Goal: Transaction & Acquisition: Purchase product/service

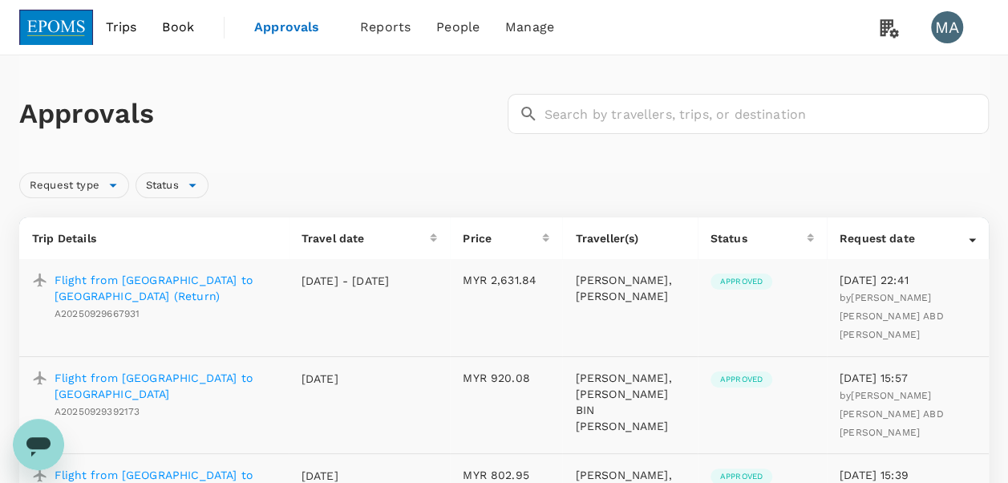
click at [168, 27] on span "Book" at bounding box center [178, 27] width 32 height 19
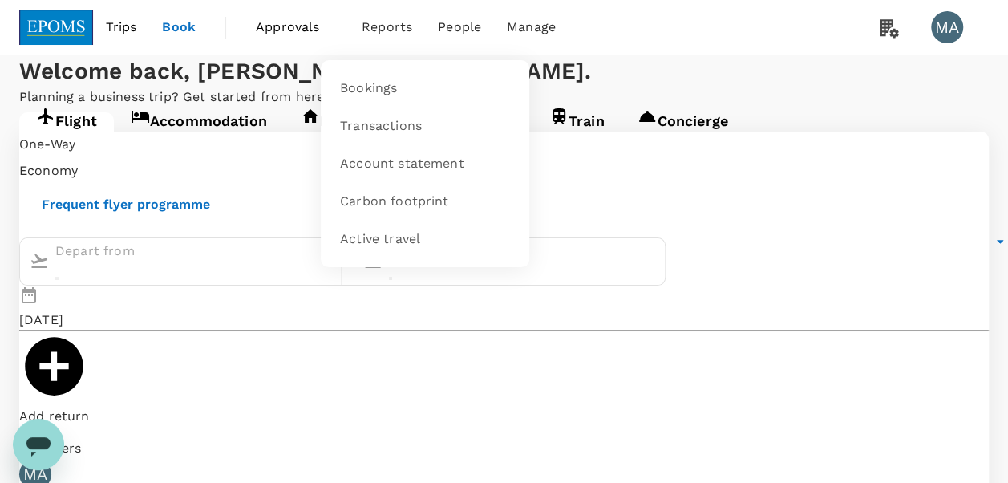
type input "Kota Kinabalu Intl (BKI)"
type input "Kuala Lumpur Intl (KUL)"
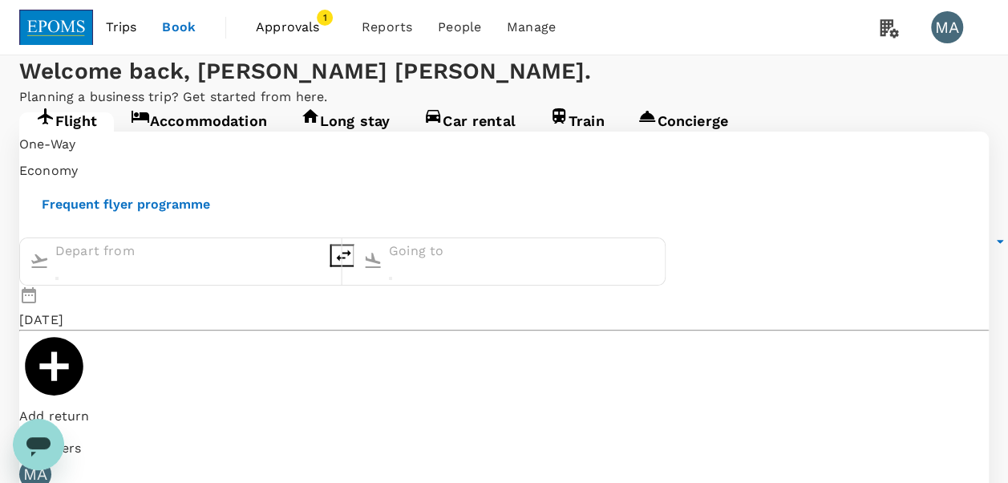
type input "Kota Kinabalu Intl (BKI)"
type input "Kuala Lumpur Intl (KUL)"
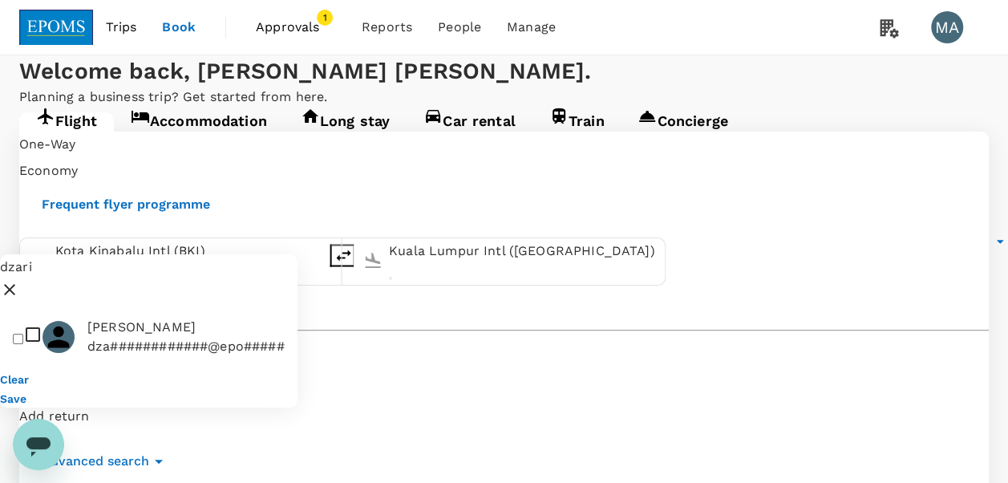
type input "dzari"
click at [171, 318] on span "[PERSON_NAME]" at bounding box center [185, 327] width 197 height 19
checkbox input "true"
click at [26, 392] on button "Save" at bounding box center [13, 398] width 26 height 13
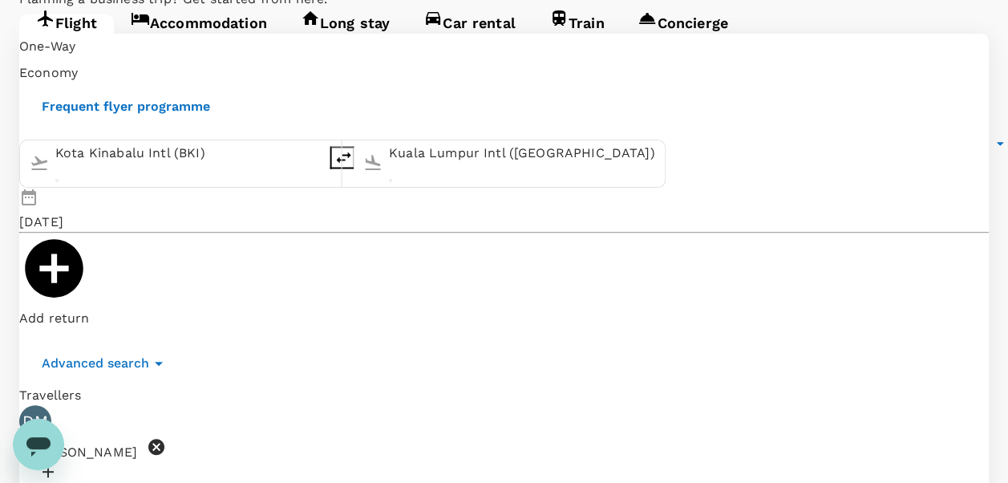
scroll to position [160, 0]
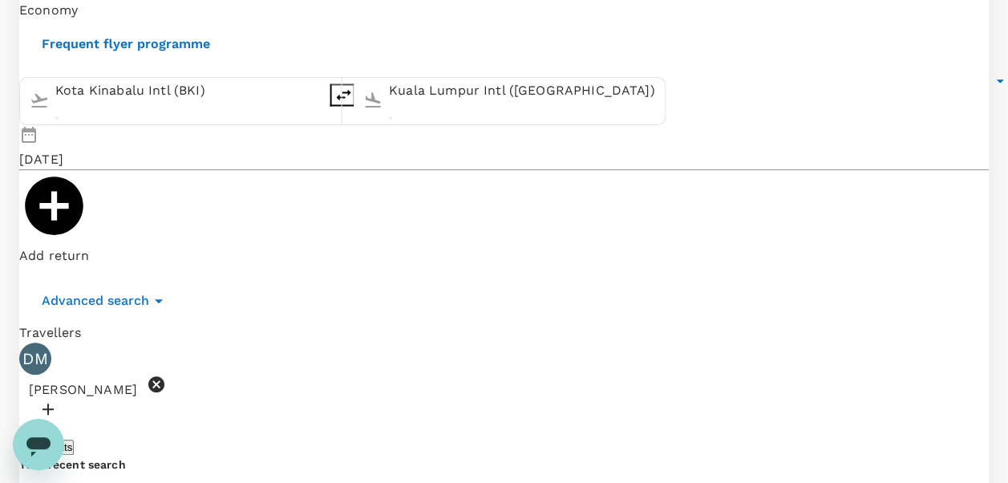
click at [354, 104] on icon "delete" at bounding box center [343, 94] width 19 height 19
type input "Kuala Lumpur Intl (KUL)"
type input "Kota Kinabalu Intl (BKI)"
click at [354, 104] on icon "delete" at bounding box center [343, 94] width 19 height 19
type input "Kota Kinabalu Intl (BKI)"
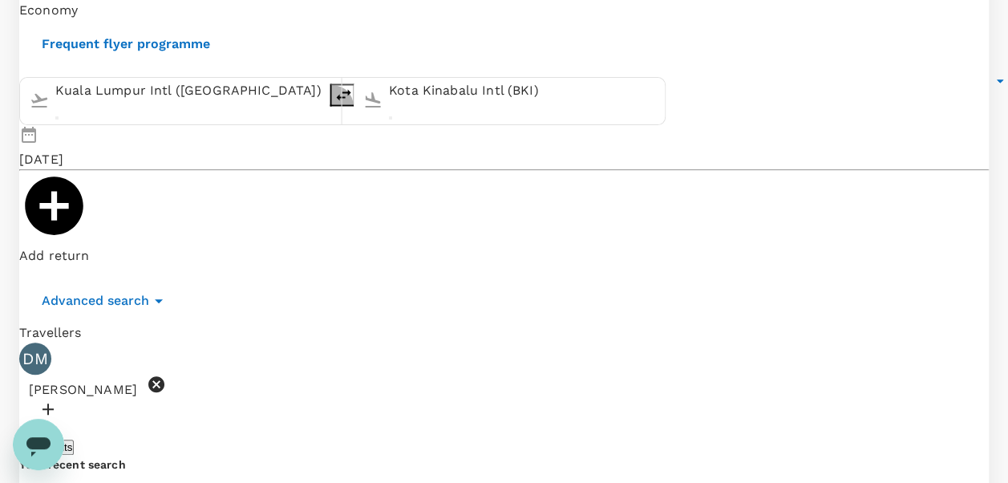
type input "Kuala Lumpur Intl (KUL)"
click at [63, 150] on div "09 Oct" at bounding box center [41, 159] width 44 height 19
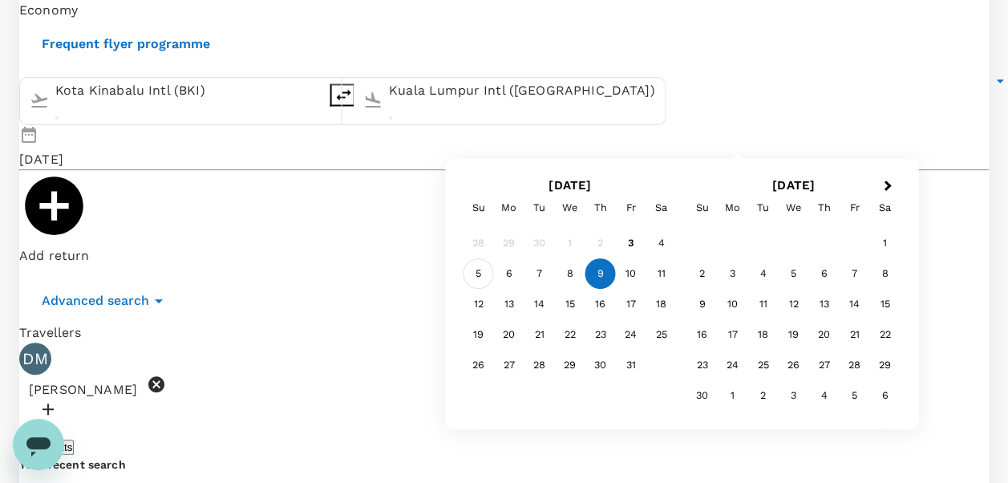
click at [477, 274] on div "5" at bounding box center [479, 273] width 30 height 30
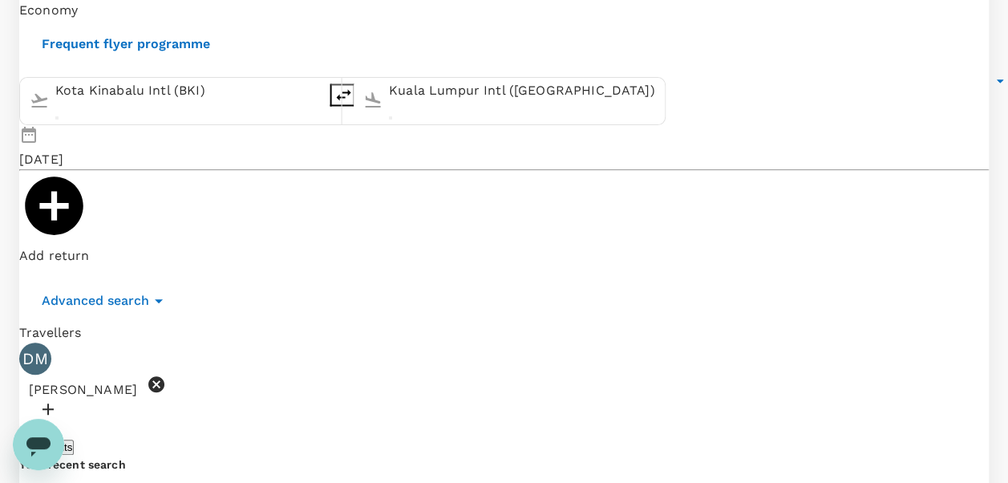
click at [90, 248] on span "Add return" at bounding box center [54, 255] width 71 height 15
type input "roundtrip"
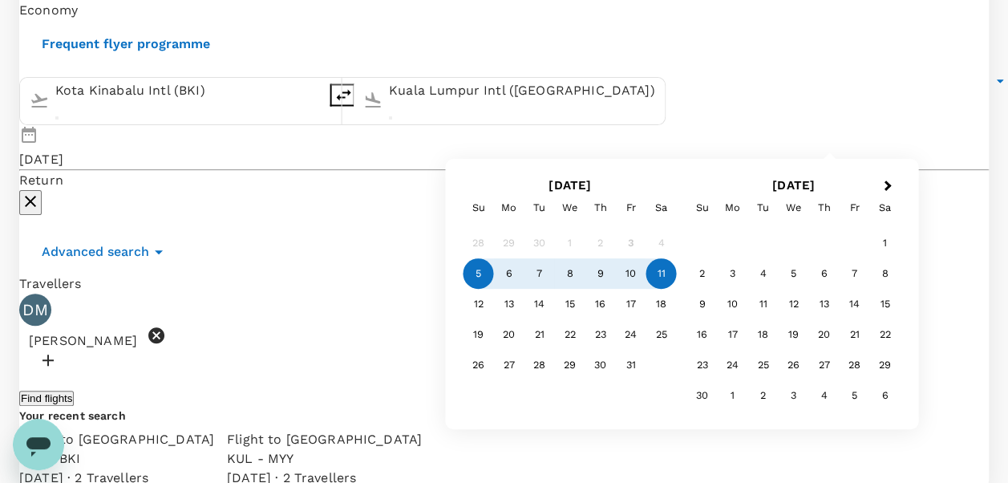
click at [672, 276] on div "11" at bounding box center [661, 273] width 30 height 30
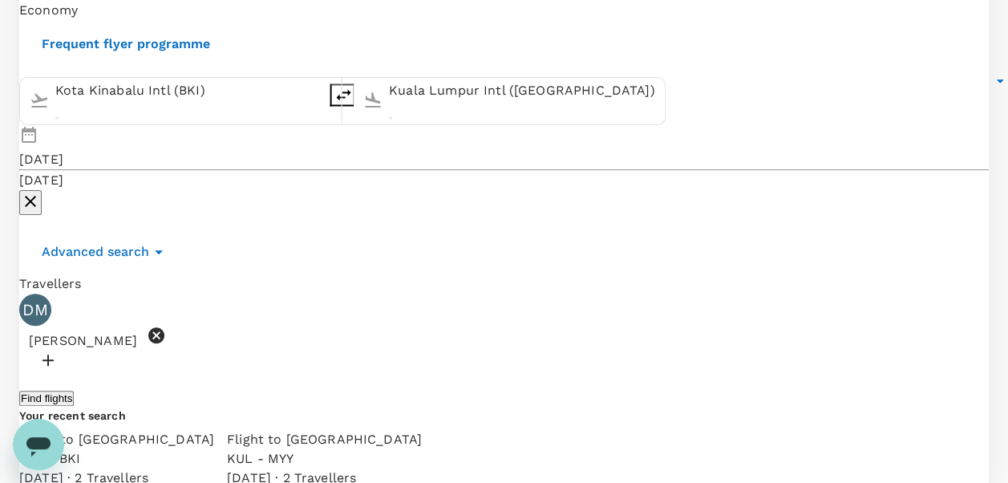
click at [74, 391] on button "Find flights" at bounding box center [46, 398] width 55 height 15
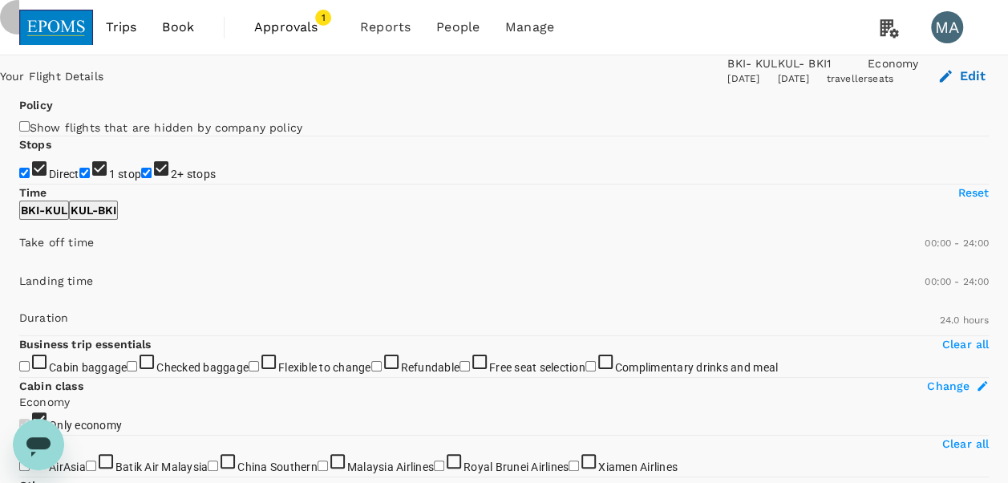
click at [30, 178] on input "Direct" at bounding box center [24, 173] width 10 height 10
checkbox input "false"
click at [141, 178] on input "2+ stops" at bounding box center [146, 173] width 10 height 10
checkbox input "false"
click at [79, 178] on input "1 stop" at bounding box center [84, 173] width 10 height 10
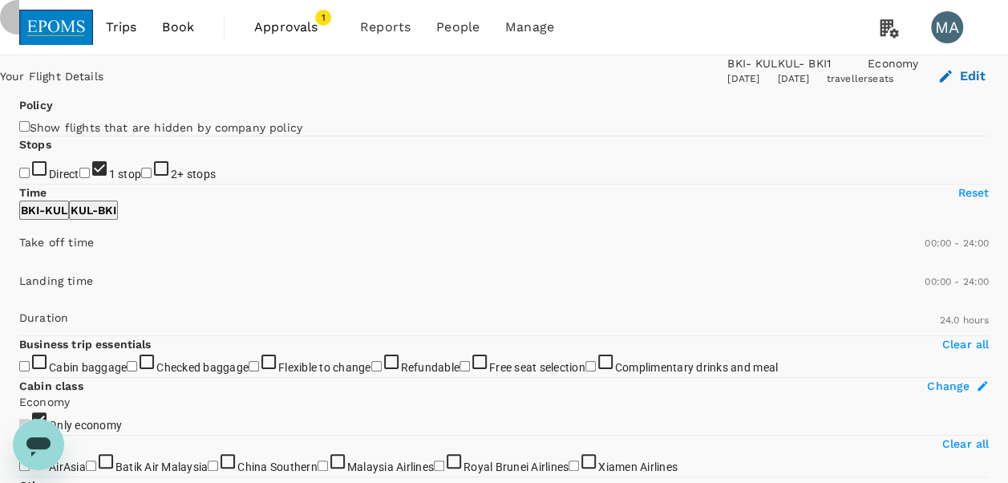
checkbox input "false"
click at [30, 178] on input "Direct" at bounding box center [24, 173] width 10 height 10
checkbox input "true"
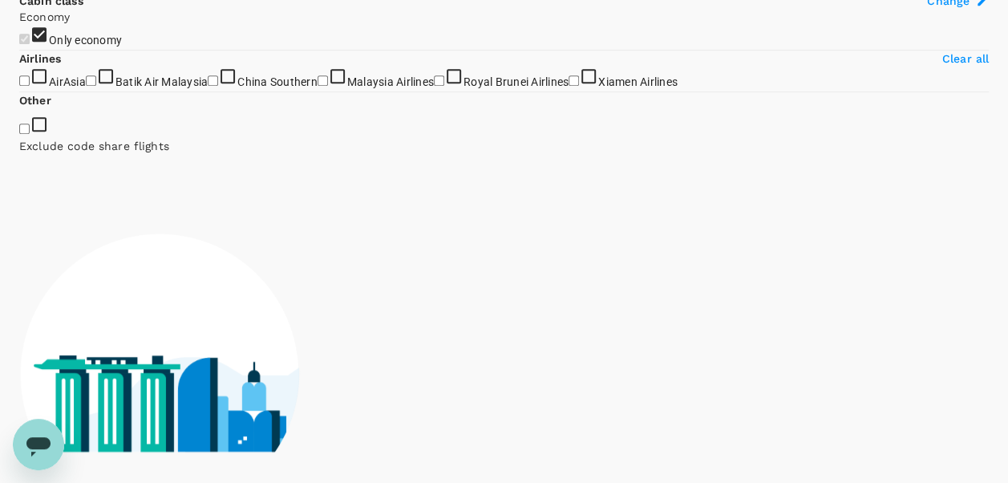
scroll to position [481, 0]
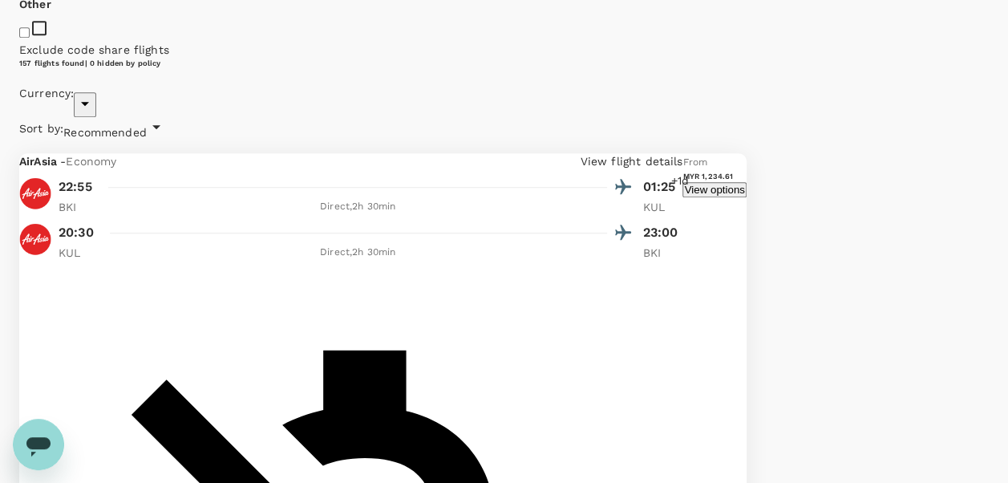
type input "MYR"
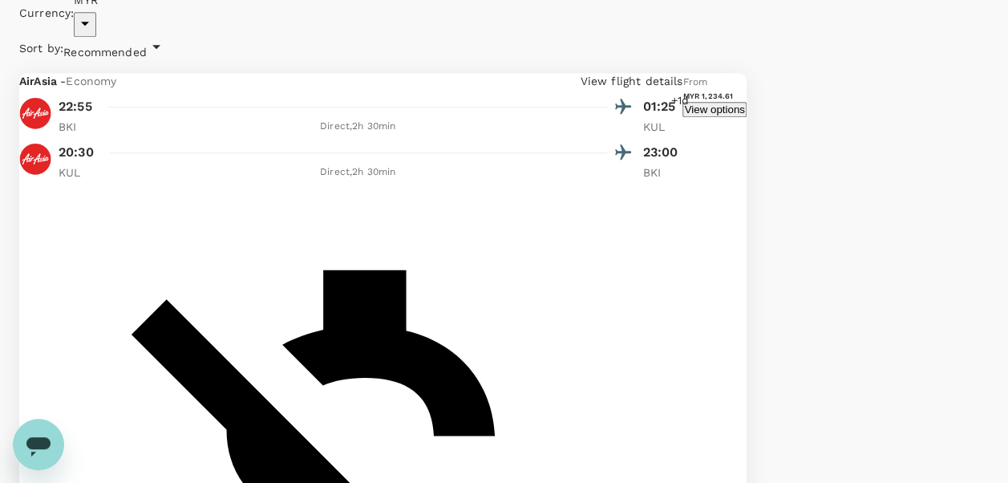
scroll to position [802, 0]
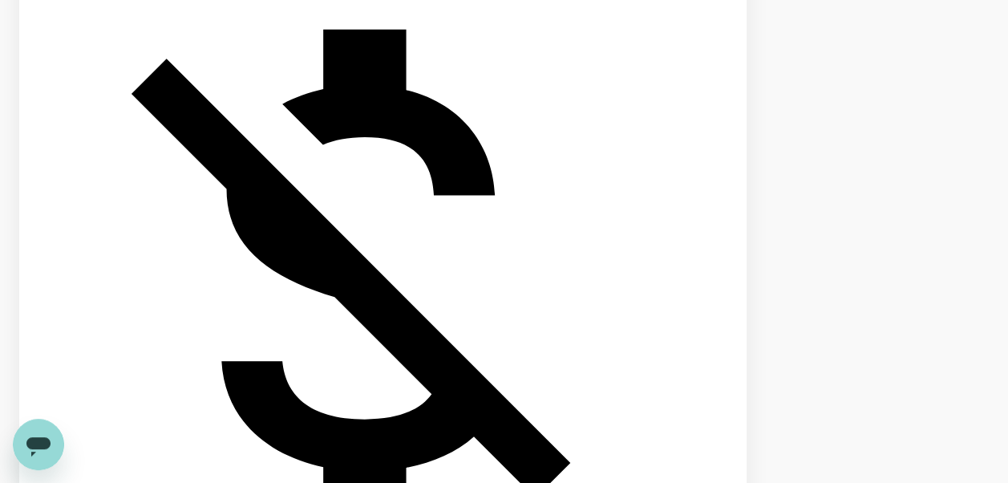
checkbox input "true"
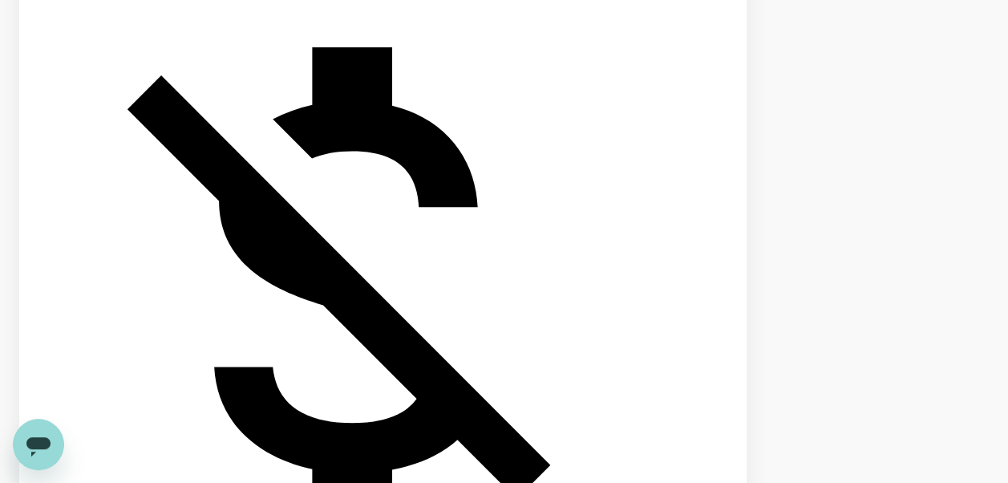
type input "1520"
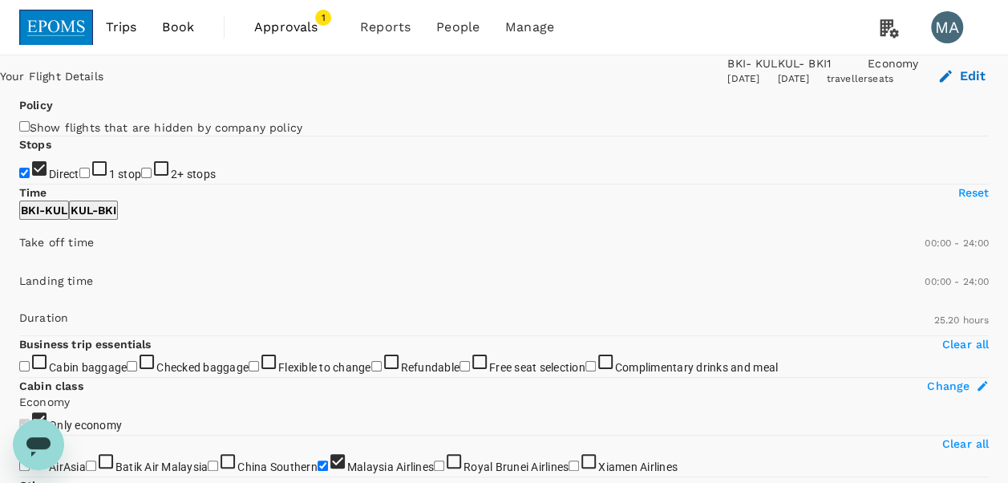
scroll to position [401, 0]
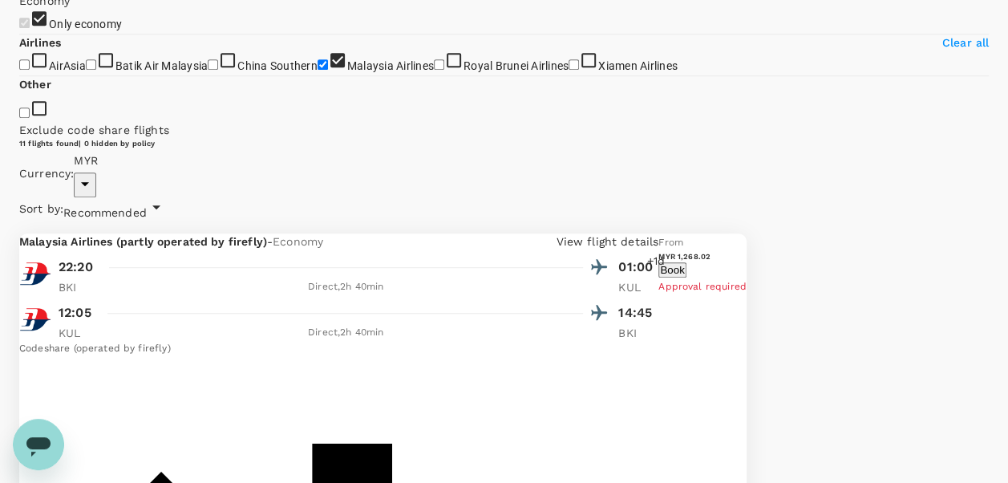
type input "840"
drag, startPoint x: 20, startPoint y: 84, endPoint x: 160, endPoint y: 80, distance: 139.6
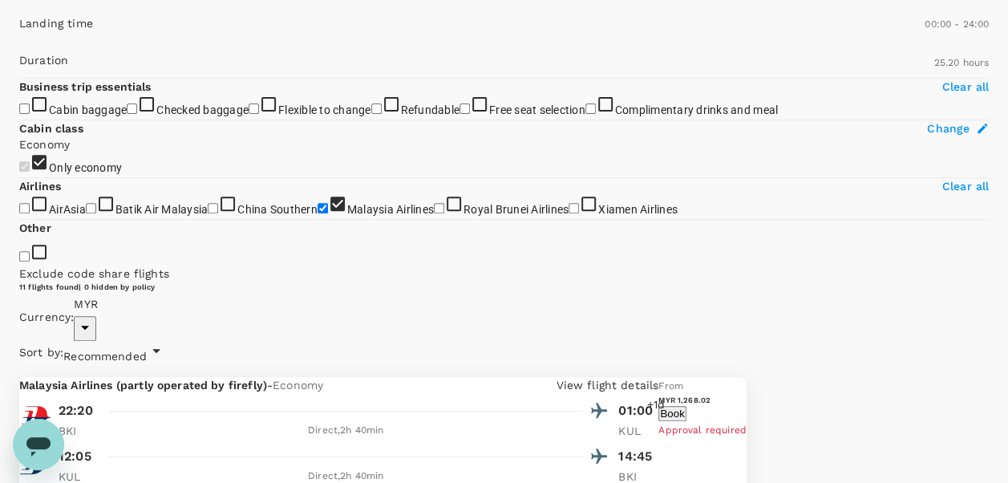
scroll to position [160, 0]
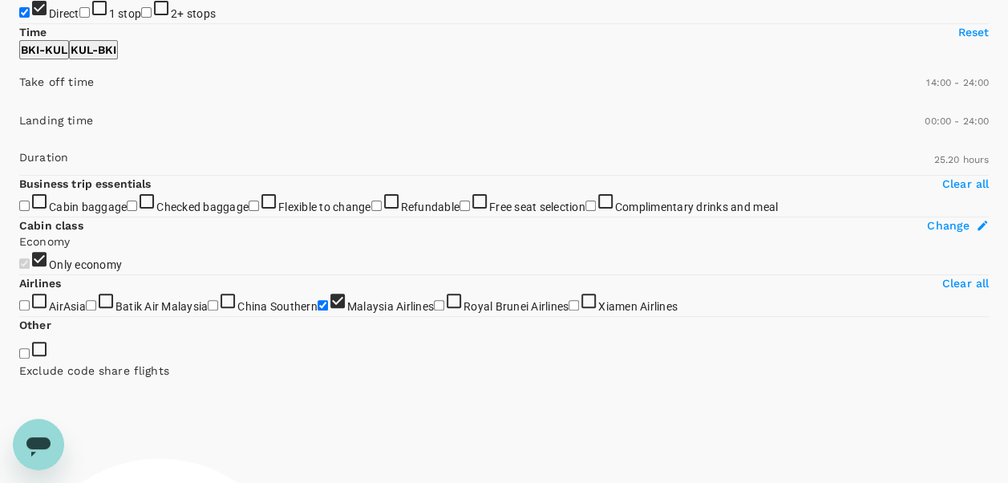
click at [116, 58] on p "KUL - BKI" at bounding box center [94, 50] width 46 height 16
type input "720"
drag, startPoint x: 26, startPoint y: 316, endPoint x: 143, endPoint y: 306, distance: 117.5
click at [19, 104] on span at bounding box center [19, 104] width 0 height 0
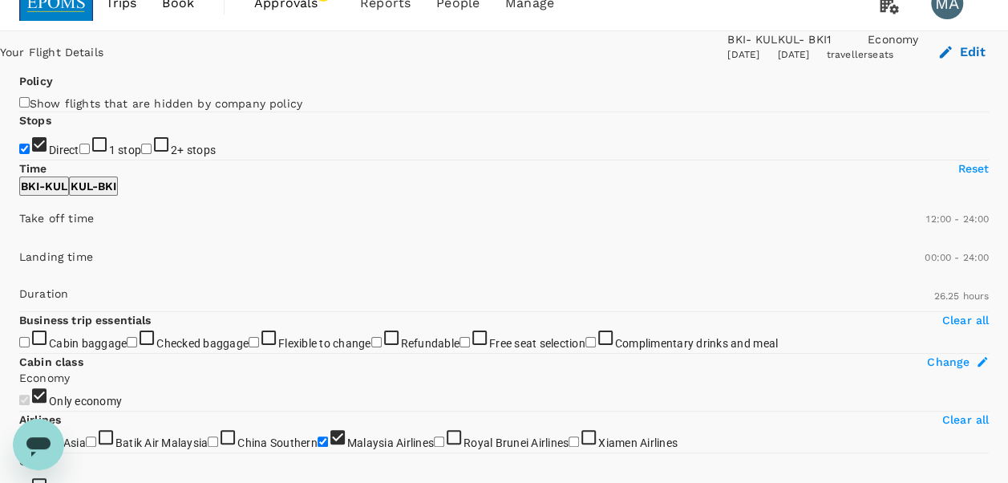
scroll to position [0, 0]
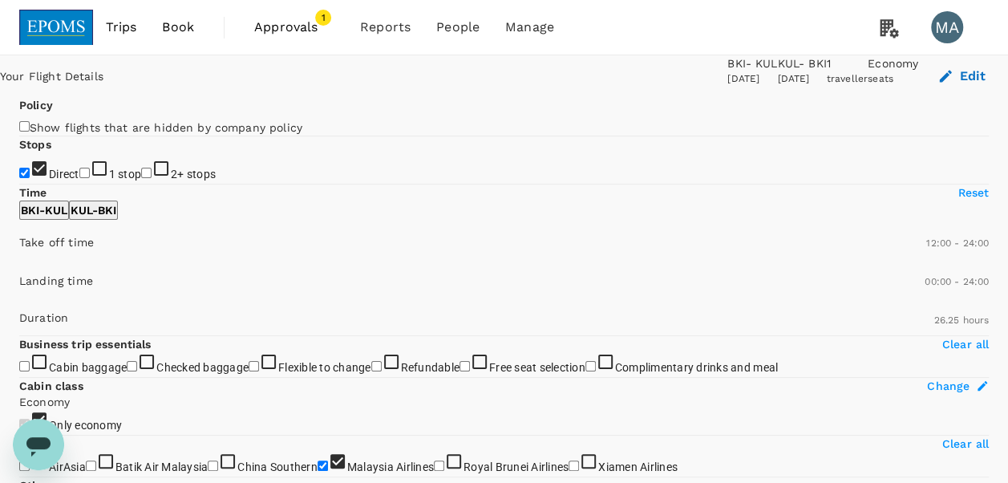
click at [961, 87] on button "Edit" at bounding box center [963, 76] width 90 height 42
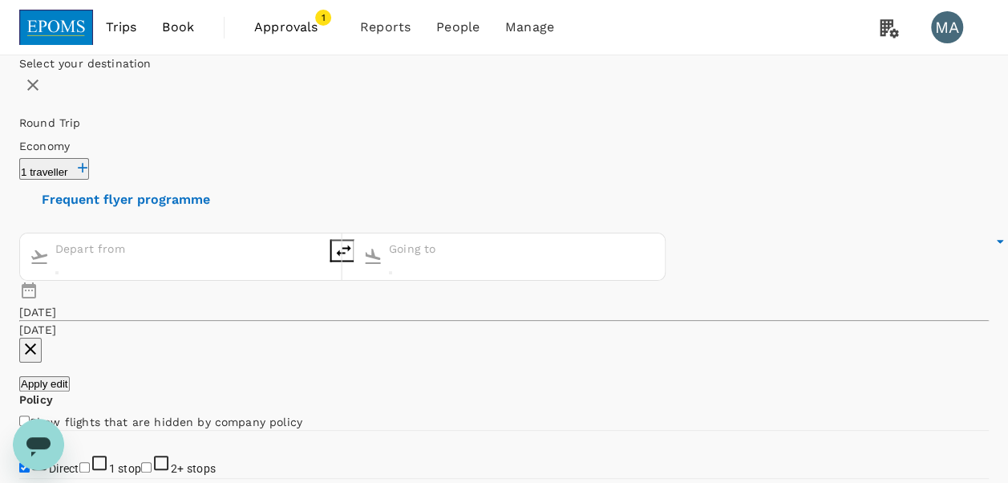
type input "Kota Kinabalu Intl (BKI)"
click at [452, 237] on input "Kuala Lumpur Intl (KUL)" at bounding box center [522, 248] width 266 height 23
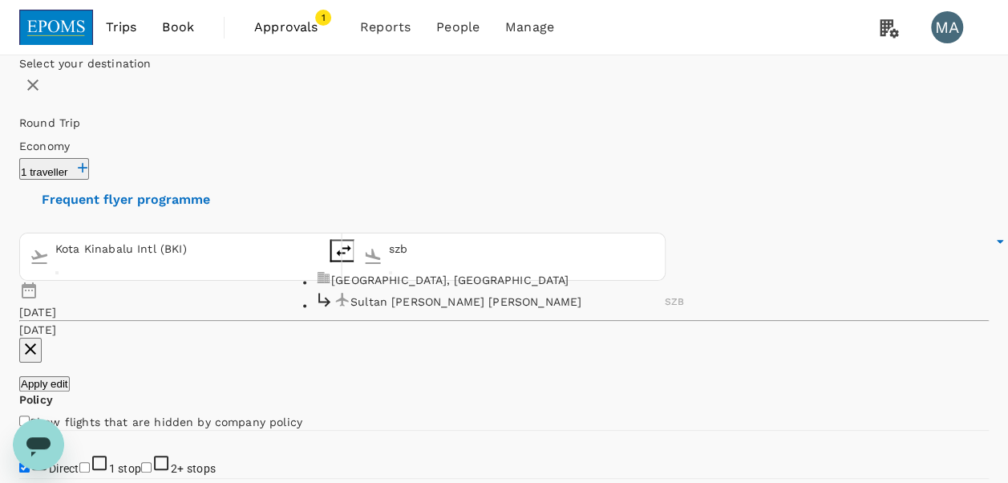
type input "Kuala Lumpur Intl (KUL)"
click at [70, 376] on button "Apply edit" at bounding box center [44, 383] width 51 height 15
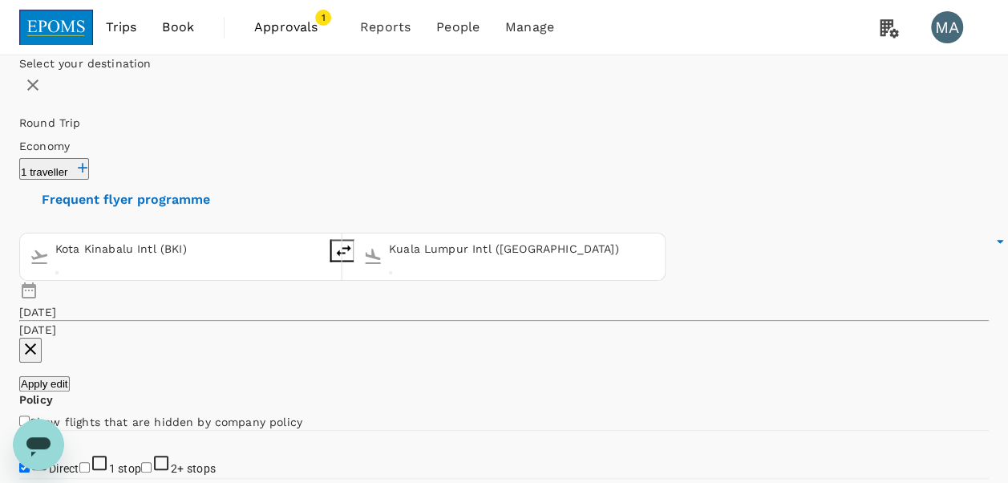
checkbox input "false"
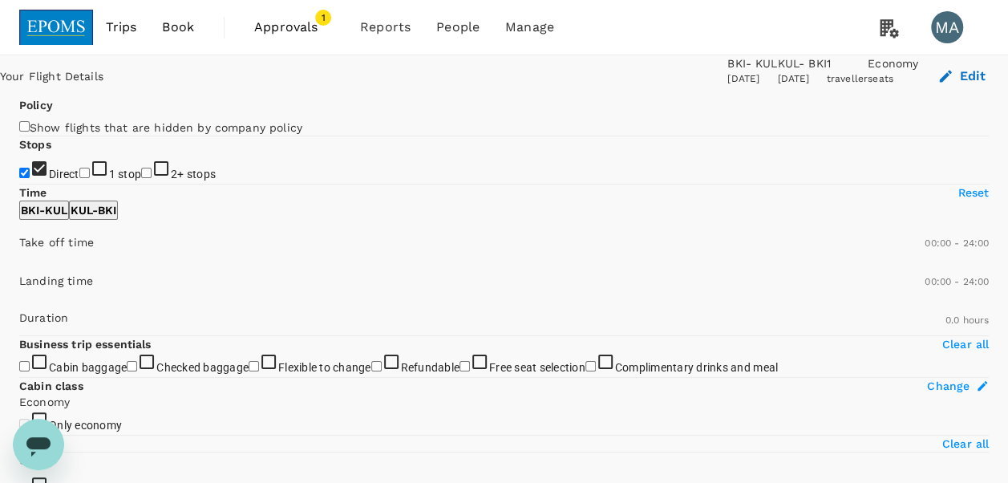
type input "1440"
checkbox input "true"
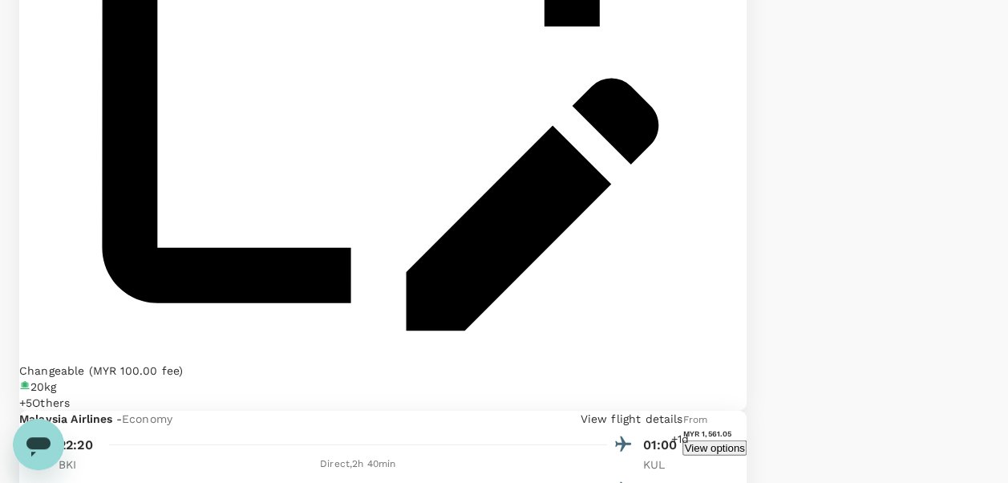
scroll to position [1765, 0]
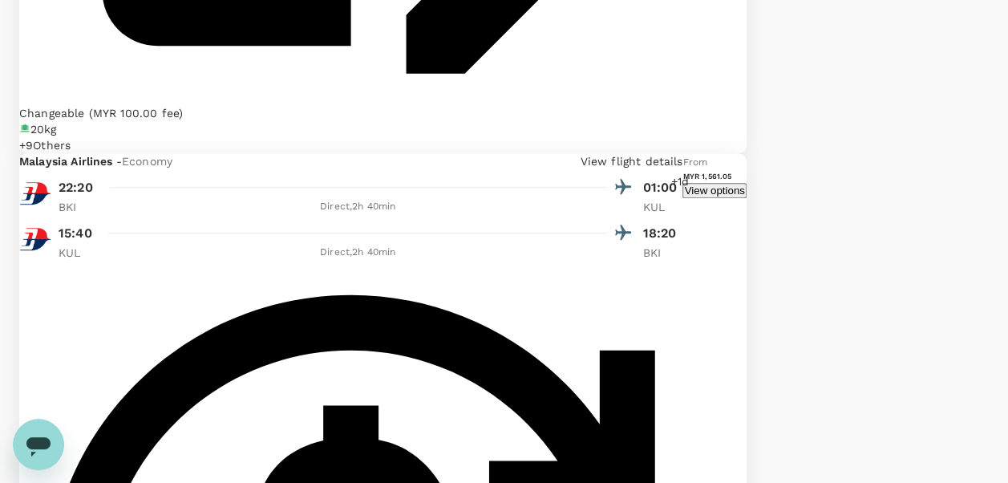
checkbox input "false"
checkbox input "true"
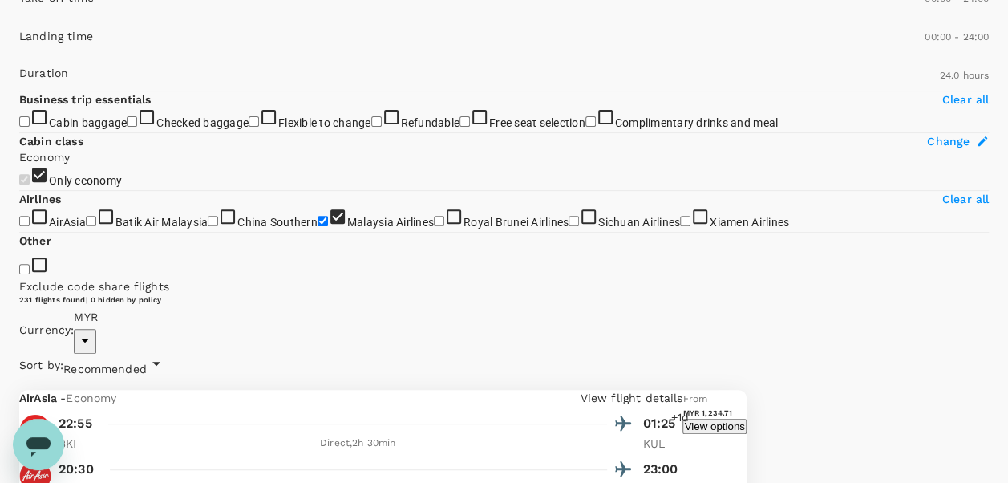
scroll to position [244, 0]
type input "900"
drag, startPoint x: 31, startPoint y: 225, endPoint x: 172, endPoint y: 225, distance: 140.4
click at [19, 21] on span at bounding box center [19, 21] width 0 height 0
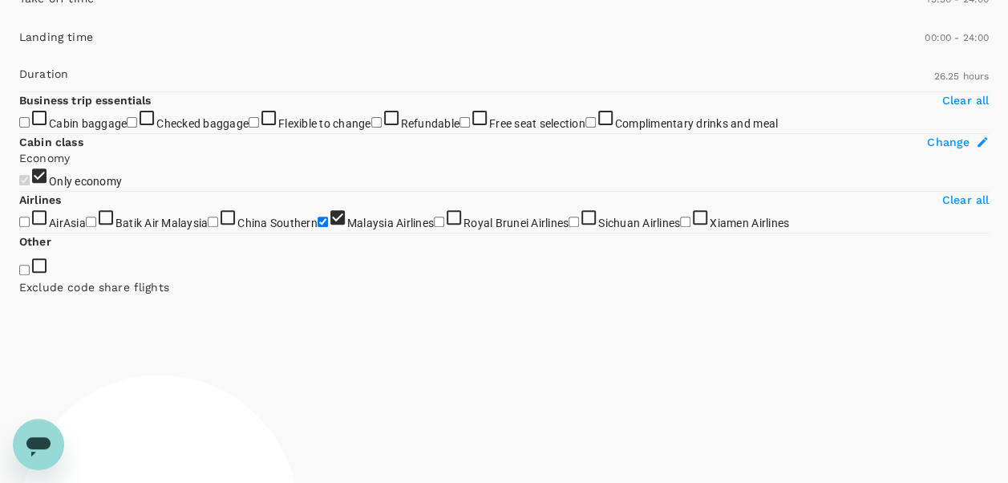
type input "900"
drag, startPoint x: 29, startPoint y: 233, endPoint x: 168, endPoint y: 233, distance: 139.6
click at [19, 21] on span at bounding box center [19, 21] width 0 height 0
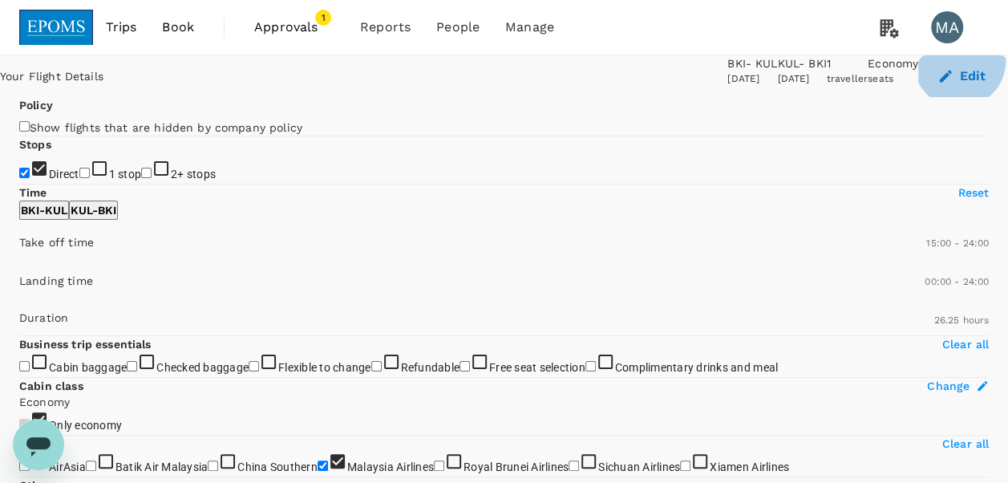
click at [959, 75] on button "Edit" at bounding box center [963, 76] width 90 height 42
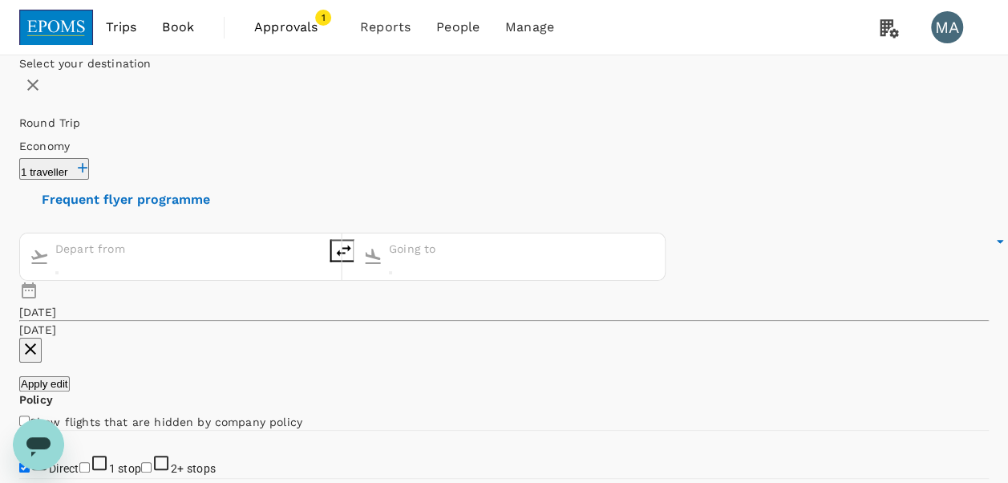
type input "Kota Kinabalu Intl (BKI)"
click at [496, 237] on input "Kuala Lumpur Intl (KUL)" at bounding box center [522, 248] width 266 height 23
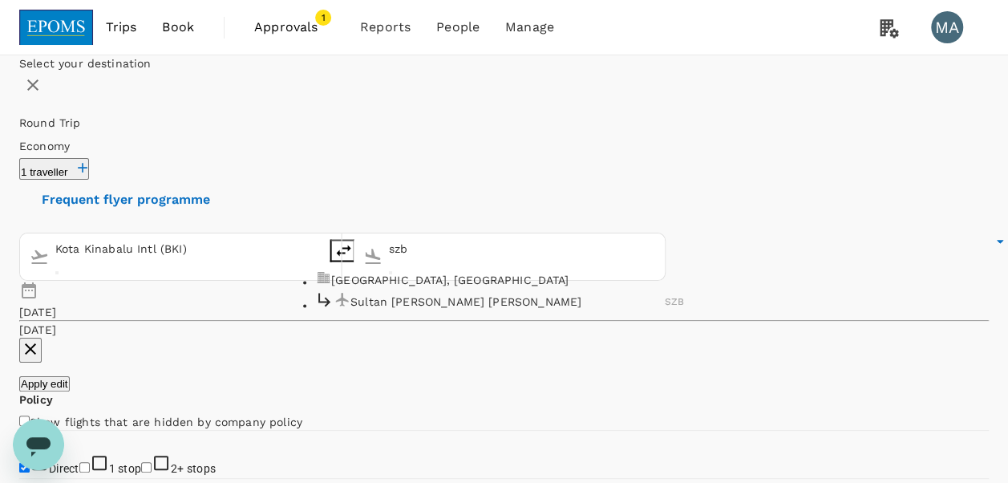
click at [483, 290] on div "Sultan Abdul Aziz Shah SZB" at bounding box center [499, 301] width 369 height 23
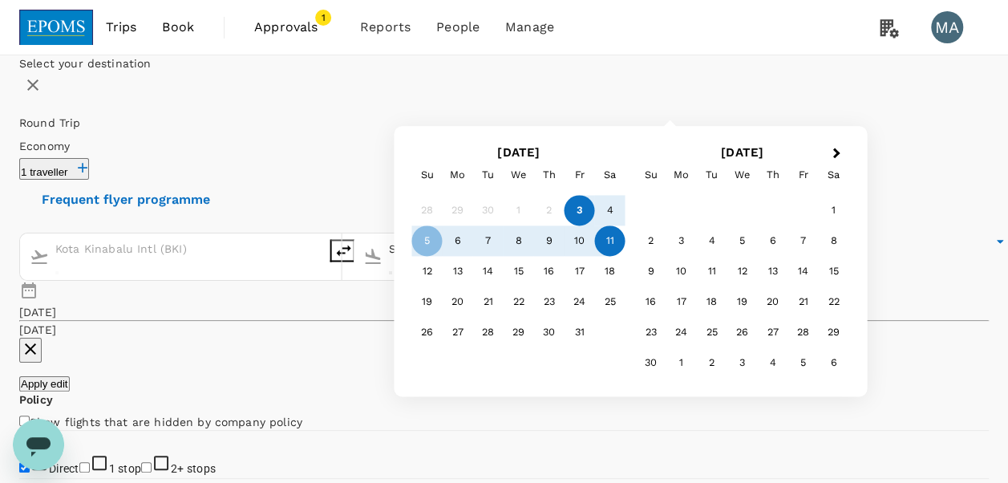
type input "Sultan Abdul Aziz Shah (SZB)"
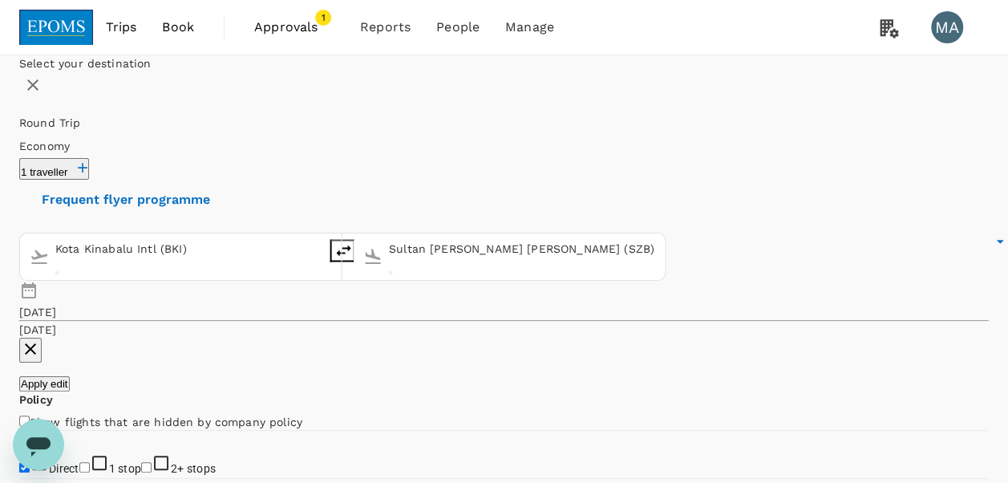
click at [378, 375] on div "Apply edit" at bounding box center [504, 383] width 970 height 16
click at [70, 376] on button "Apply edit" at bounding box center [44, 383] width 51 height 15
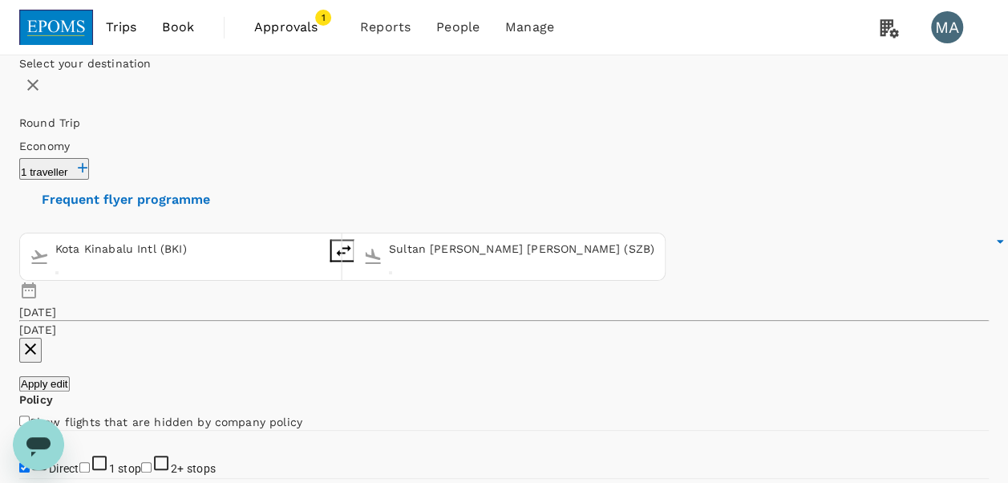
checkbox input "false"
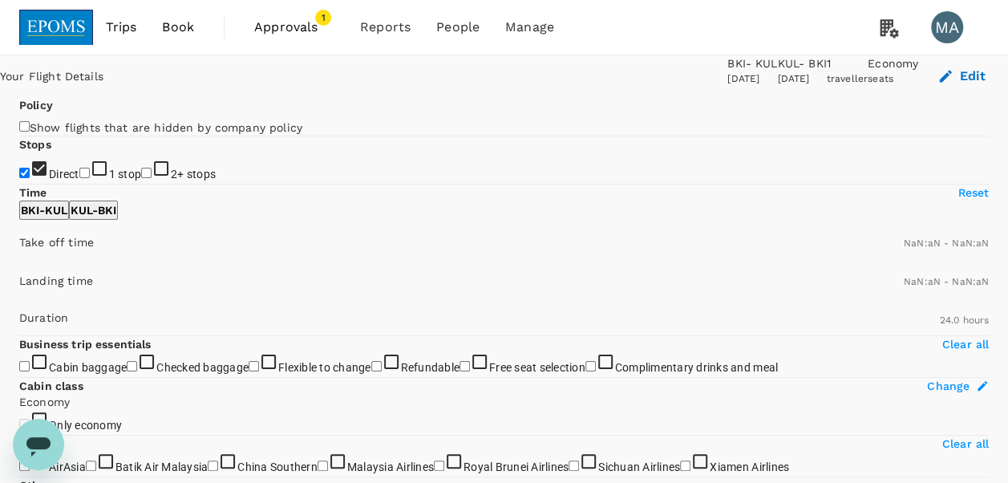
checkbox input "false"
type input "1440"
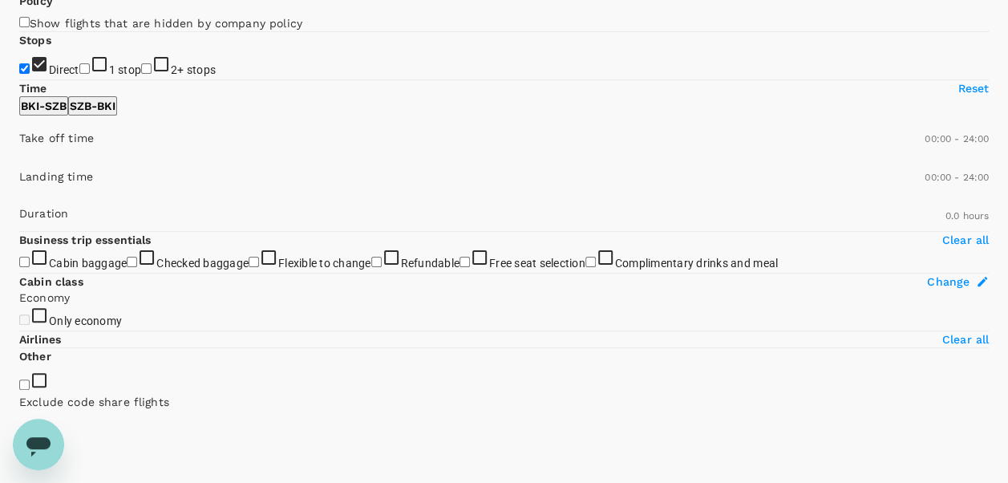
scroll to position [160, 0]
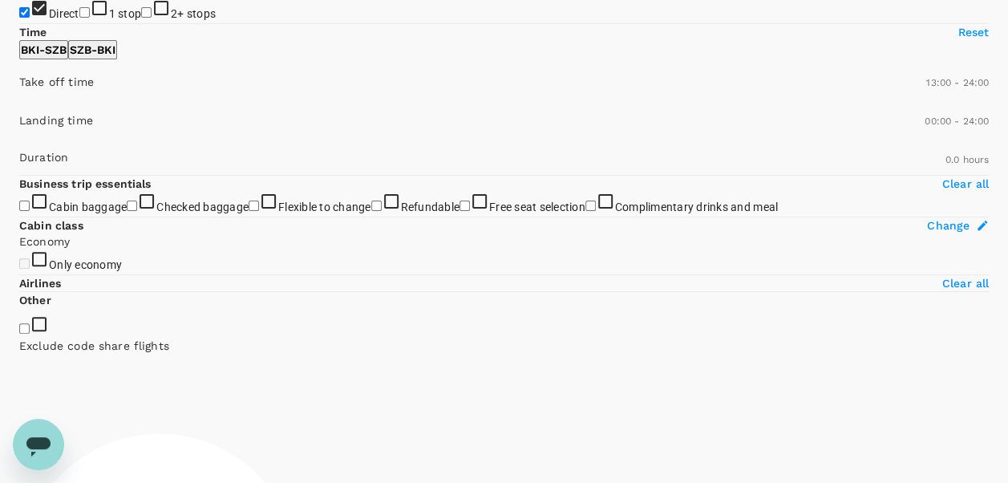
type input "750"
checkbox input "true"
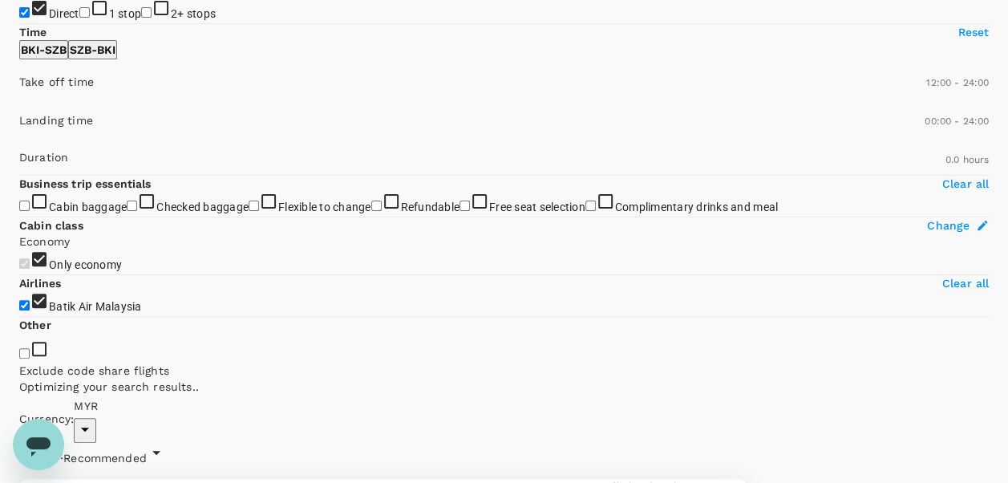
drag, startPoint x: 34, startPoint y: 314, endPoint x: 225, endPoint y: 265, distance: 197.3
click at [19, 104] on span at bounding box center [19, 104] width 0 height 0
type input "810"
click at [115, 58] on p "SZB - BKI" at bounding box center [93, 50] width 46 height 16
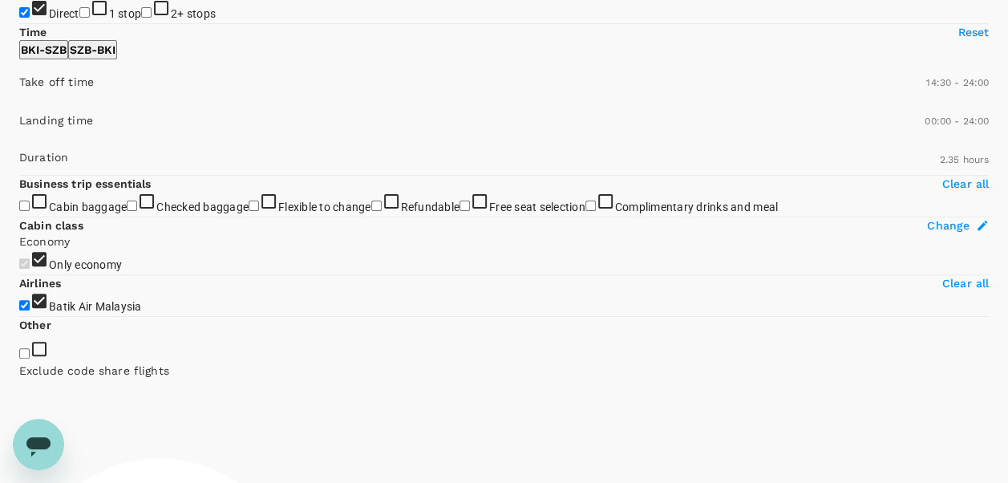
drag, startPoint x: 21, startPoint y: 314, endPoint x: 167, endPoint y: 318, distance: 146.0
click at [19, 104] on span at bounding box center [19, 104] width 0 height 0
type input "810"
drag, startPoint x: 176, startPoint y: 313, endPoint x: 154, endPoint y: 314, distance: 22.5
click at [19, 104] on span at bounding box center [19, 104] width 0 height 0
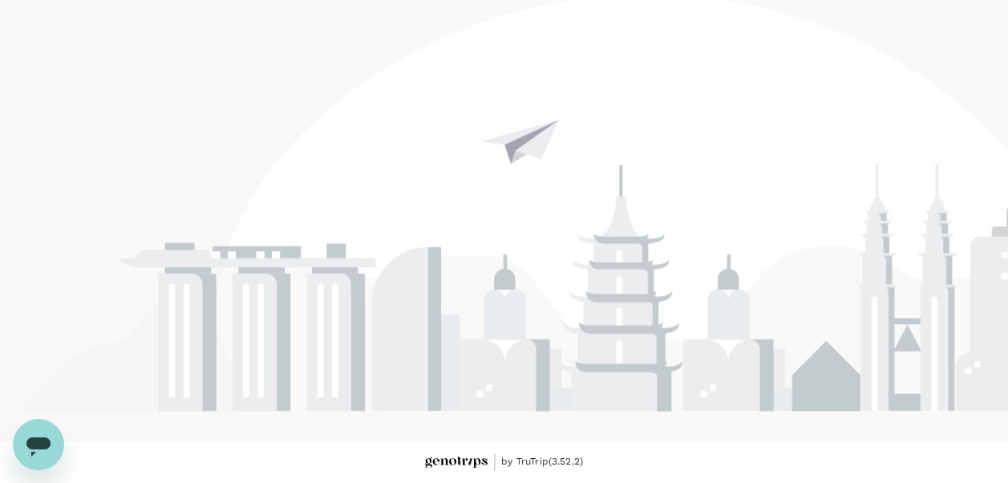
scroll to position [703, 0]
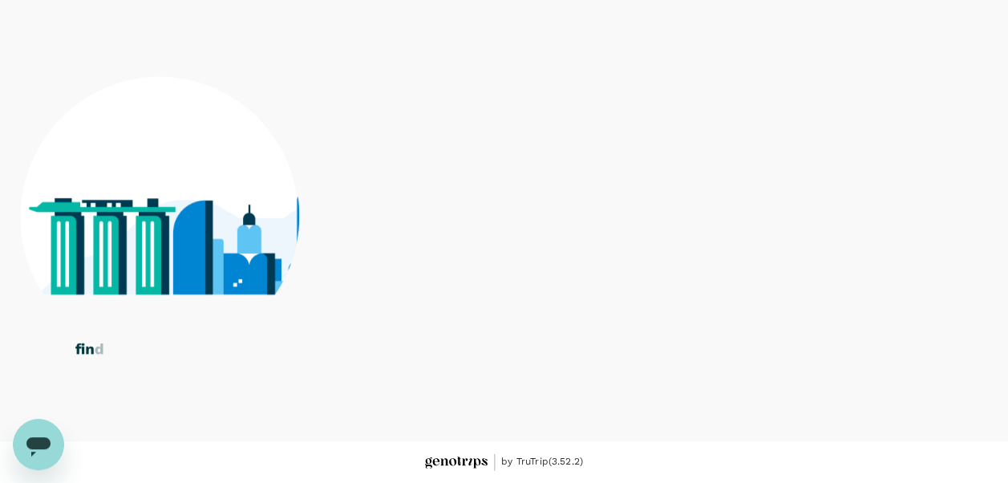
checkbox input "true"
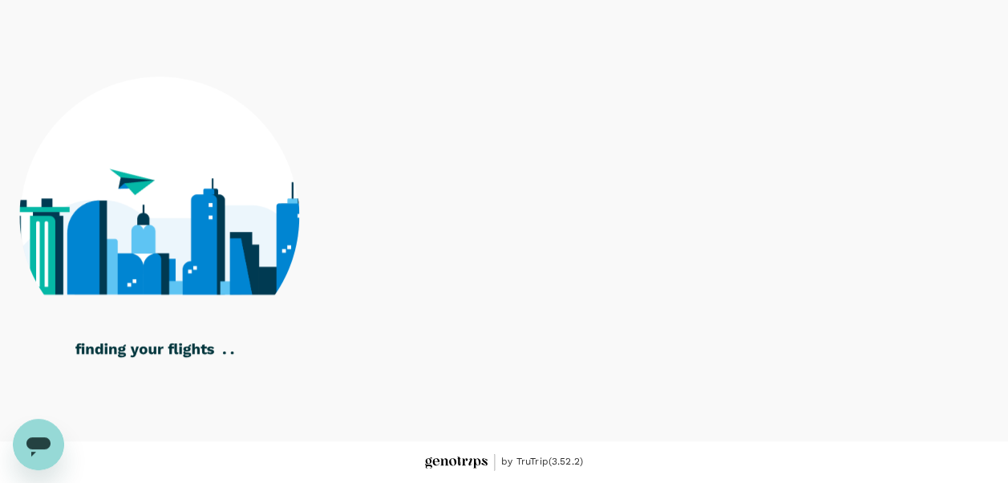
click at [263, 300] on div at bounding box center [382, 206] width 727 height 419
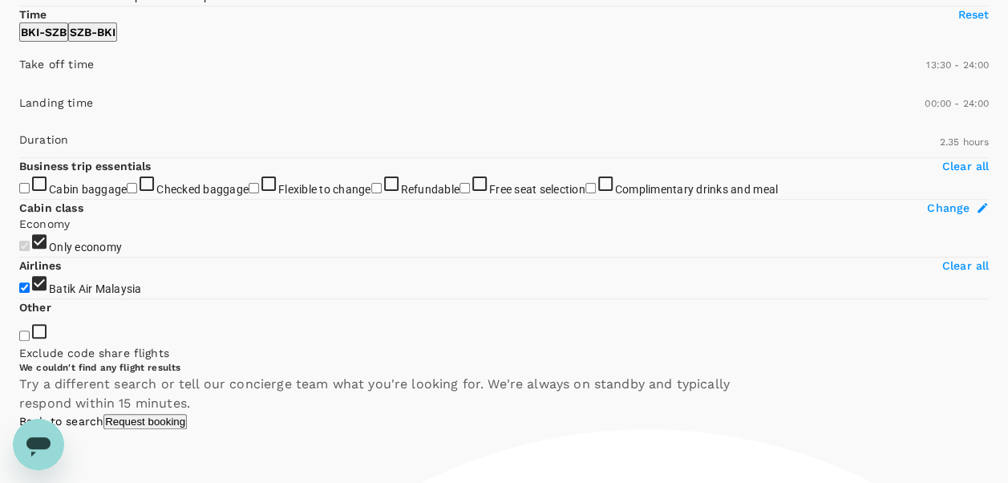
scroll to position [241, 0]
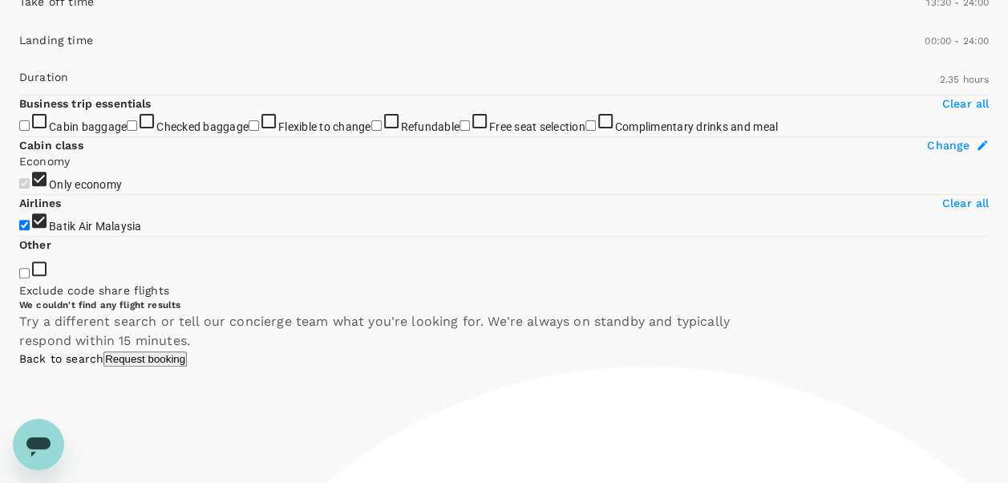
type input "0"
drag, startPoint x: 162, startPoint y: 241, endPoint x: -3, endPoint y: 231, distance: 165.5
click at [0, 231] on html "Trips Book Approvals 1 Reports People Manage MA Your Flight Details BKI - SZB 0…" at bounding box center [504, 307] width 1008 height 1096
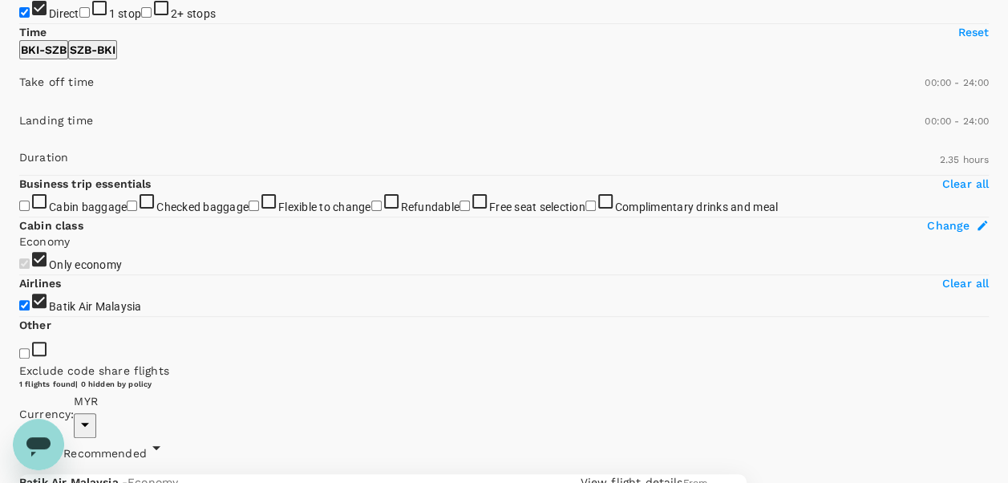
scroll to position [0, 0]
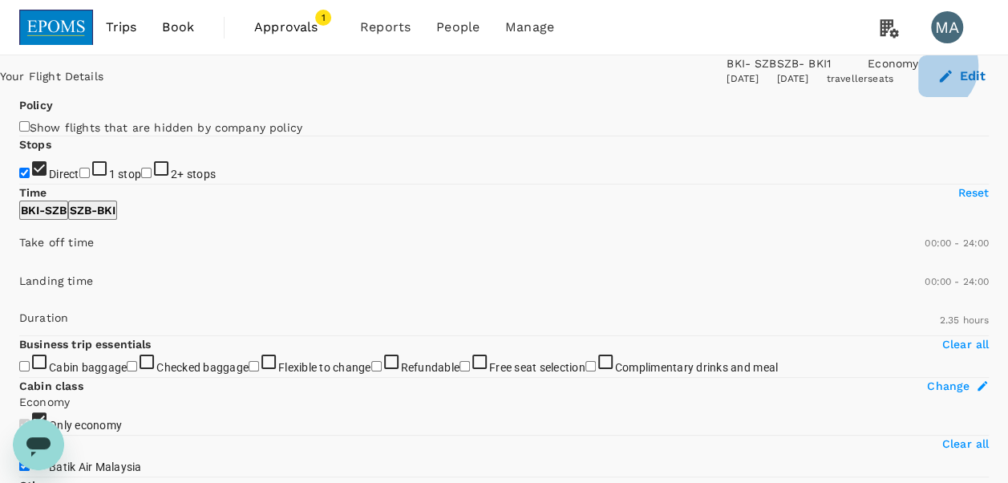
click at [938, 80] on icon "button" at bounding box center [946, 76] width 16 height 16
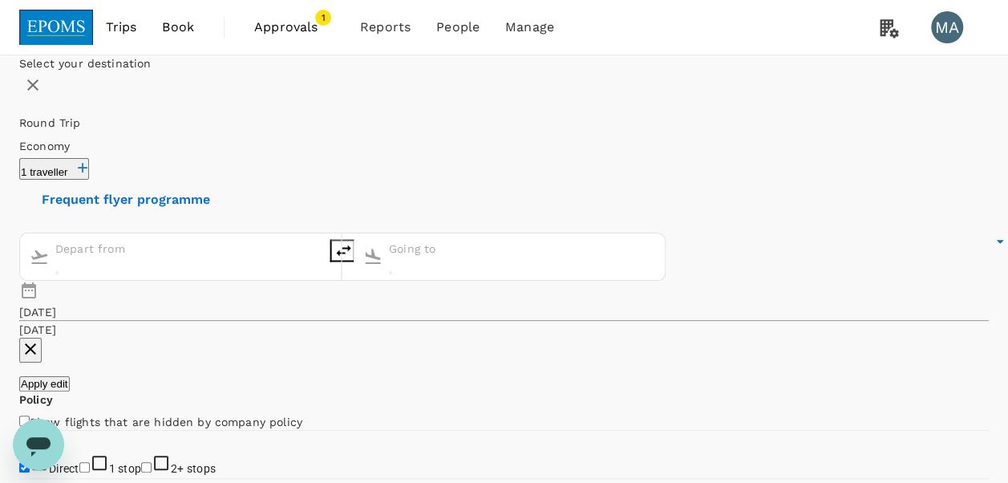
type input "Kota Kinabalu Intl (BKI)"
type input "Sultan Abdul Aziz Shah (SZB)"
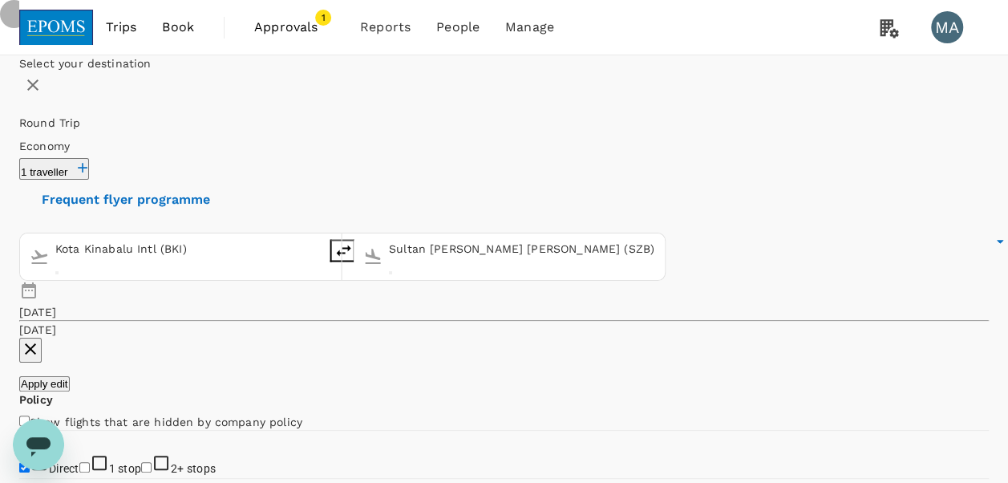
click at [40, 339] on icon "button" at bounding box center [30, 348] width 19 height 19
type input "oneway"
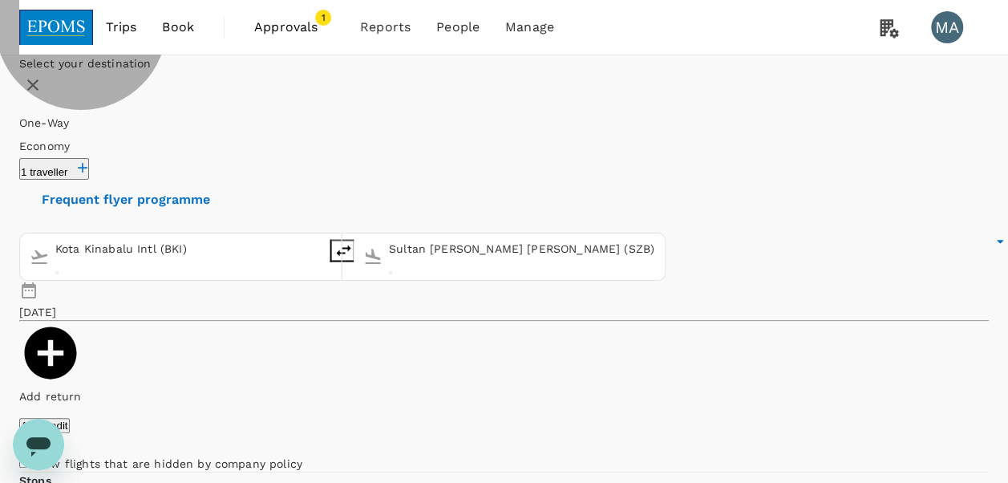
click at [70, 418] on button "Apply edit" at bounding box center [44, 425] width 51 height 15
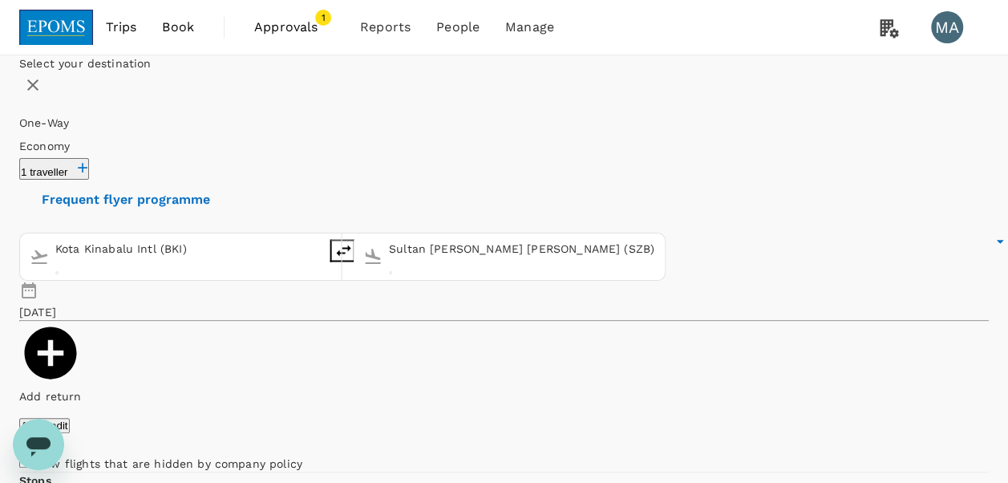
checkbox input "false"
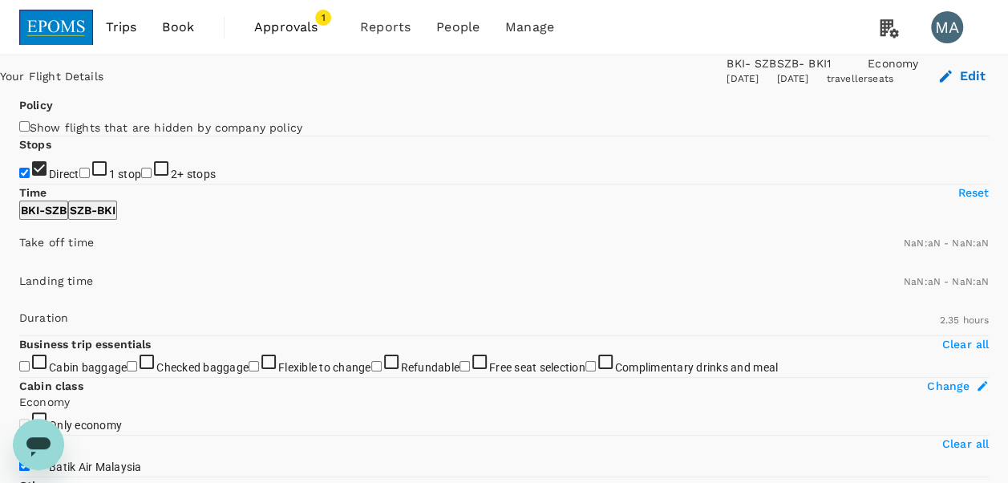
type input "1440"
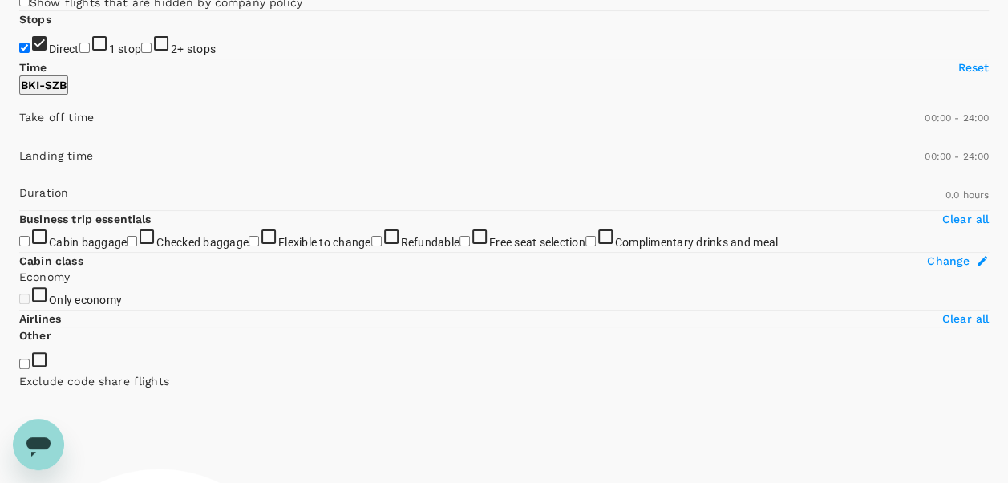
scroll to position [321, 0]
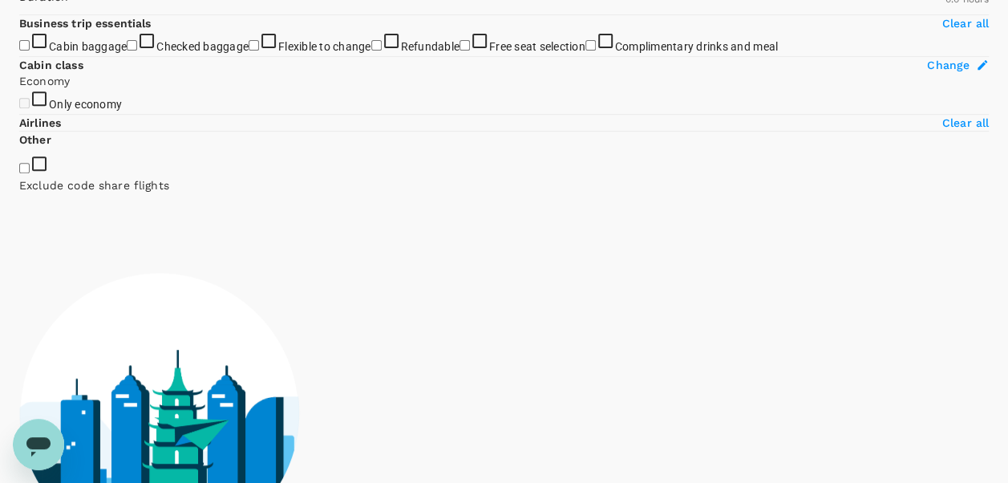
type input "900"
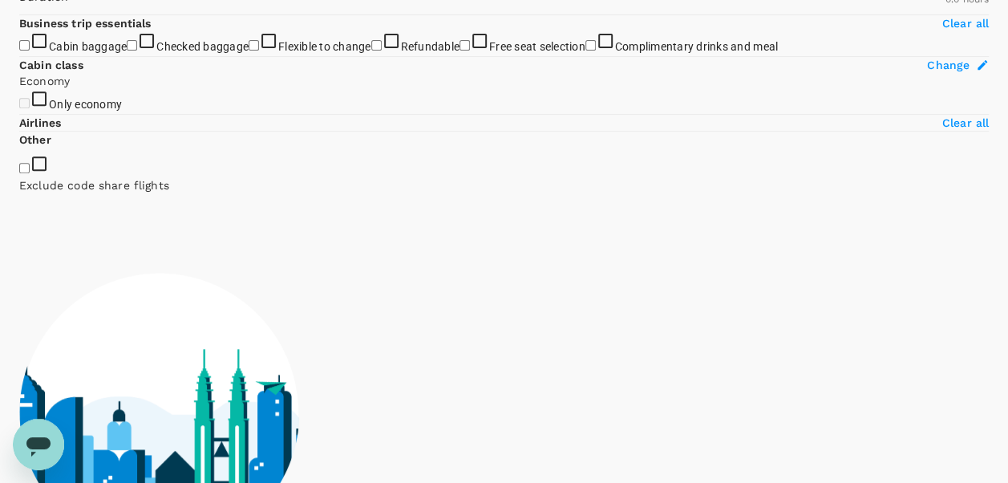
drag, startPoint x: 19, startPoint y: 151, endPoint x: 168, endPoint y: 160, distance: 149.4
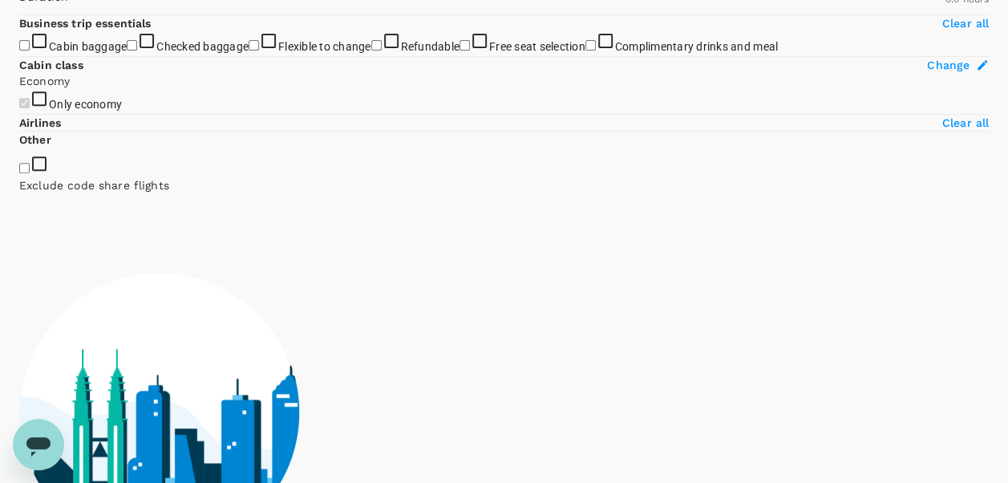
checkbox input "true"
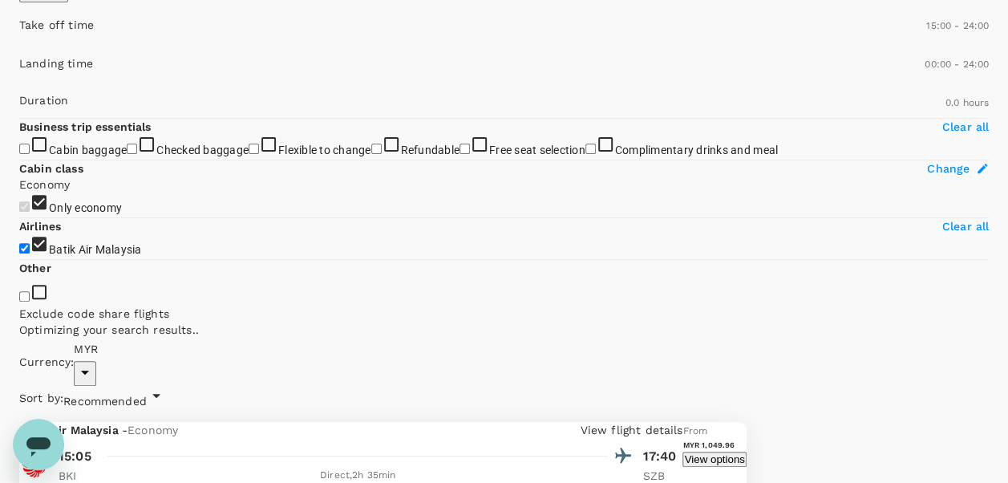
scroll to position [160, 0]
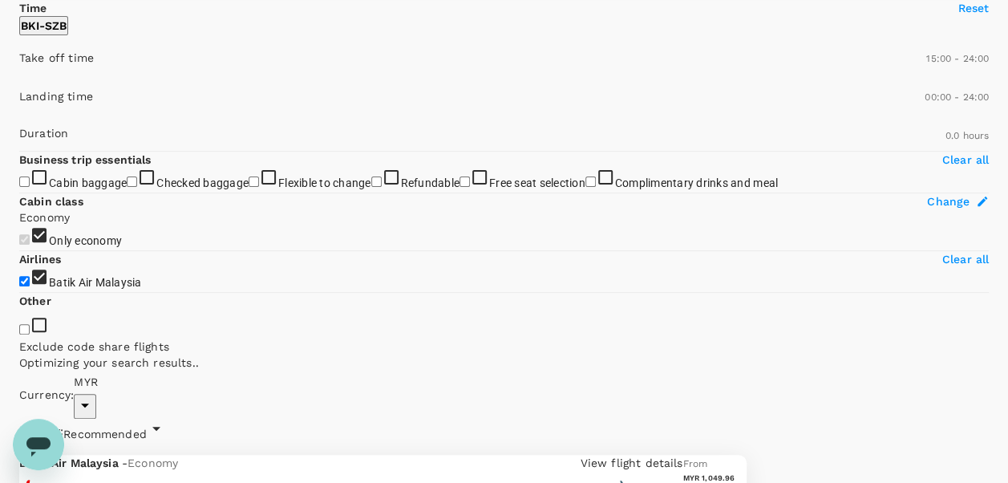
scroll to position [265, 0]
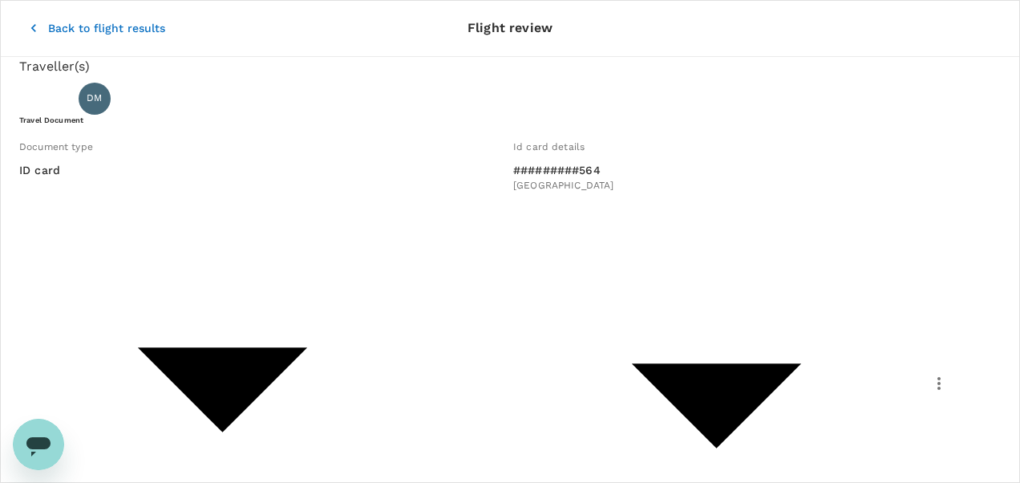
type input "Id card"
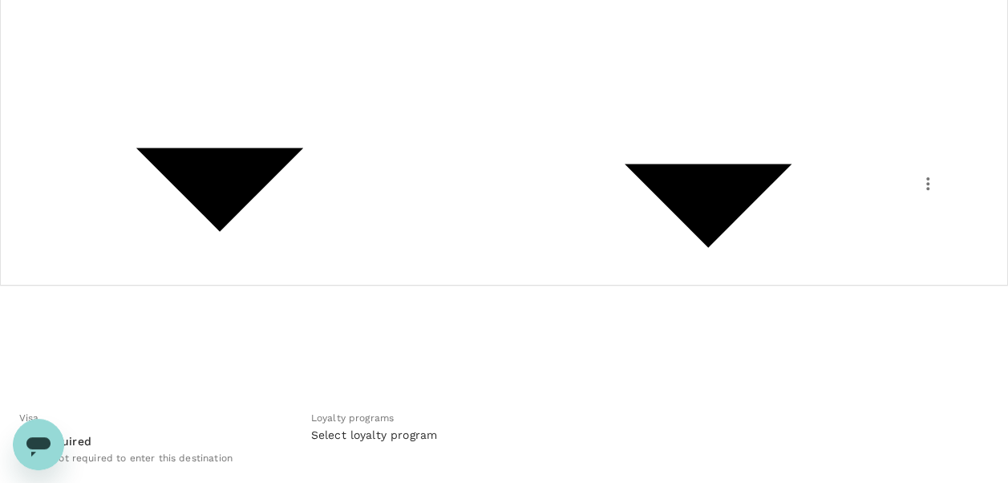
scroll to position [215, 0]
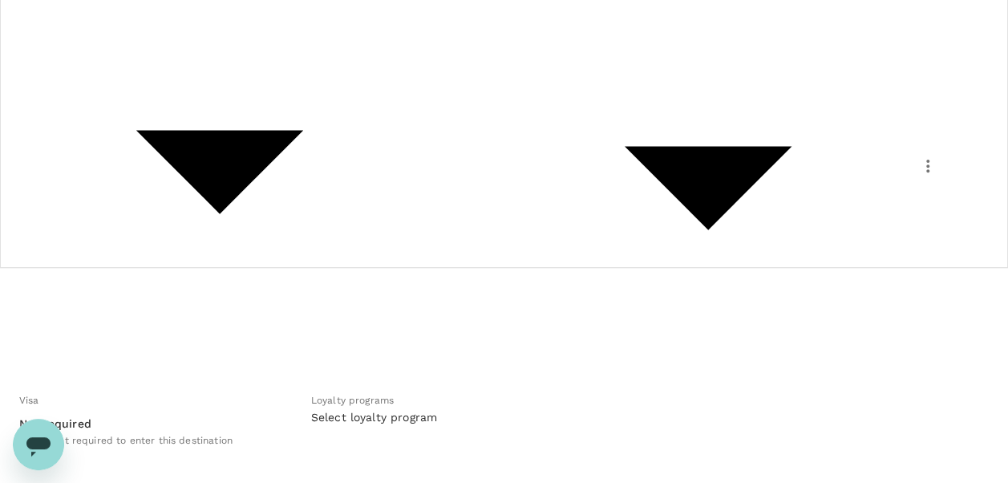
checkbox input "true"
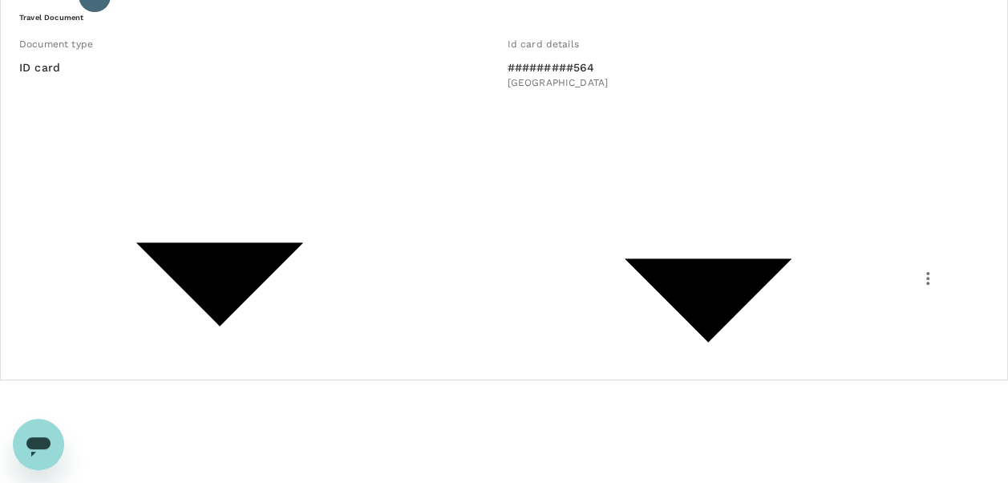
scroll to position [160, 0]
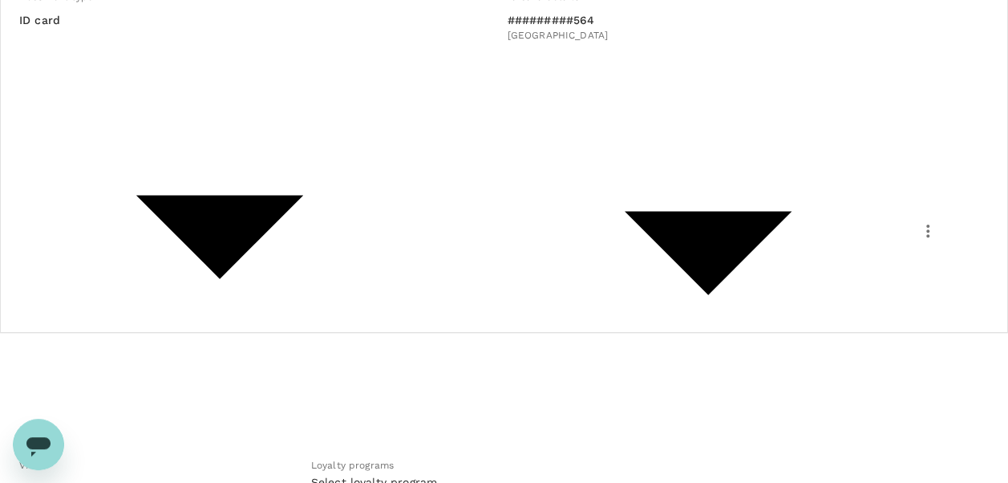
scroll to position [471, 0]
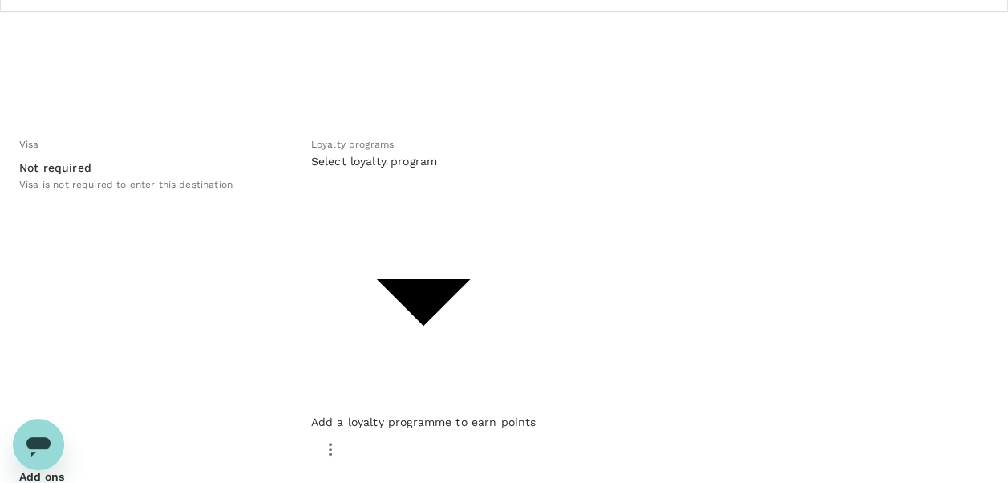
drag, startPoint x: 120, startPoint y: 391, endPoint x: 222, endPoint y: 344, distance: 113.0
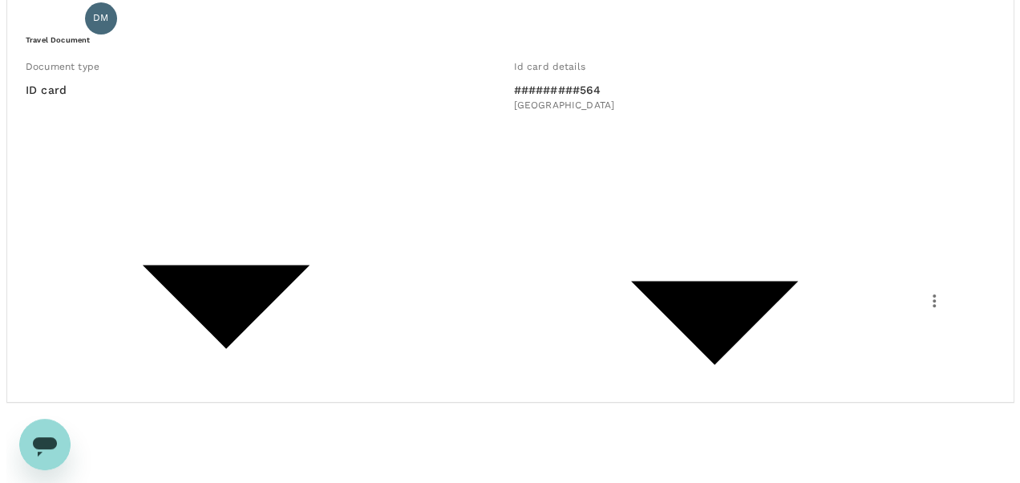
scroll to position [80, 0]
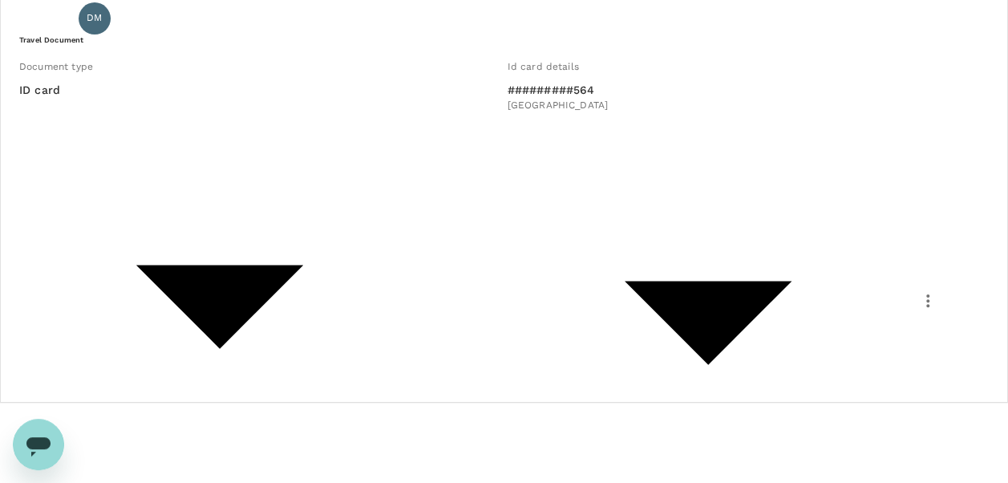
drag, startPoint x: 658, startPoint y: 108, endPoint x: 658, endPoint y: 117, distance: 8.8
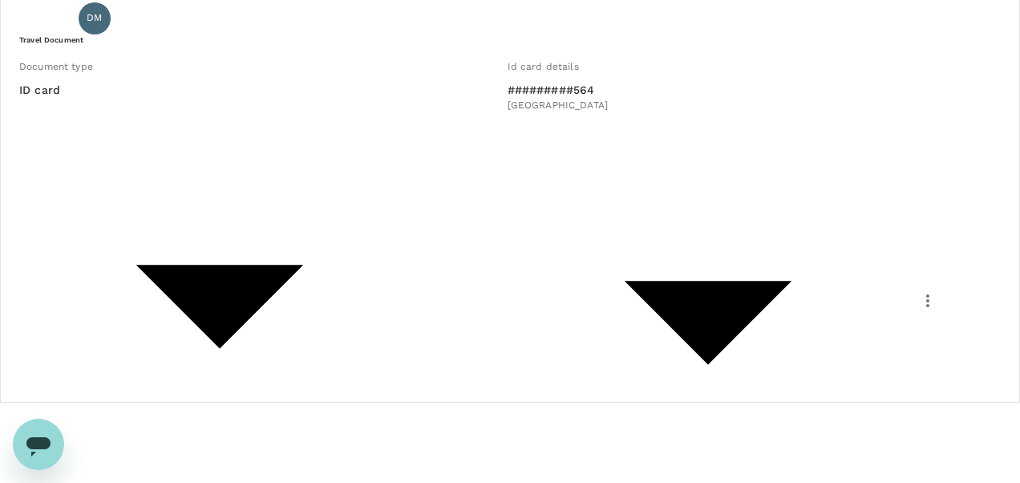
type input "9ea61a02-274a-4f65-9d5b-ca51ac7b2cfc"
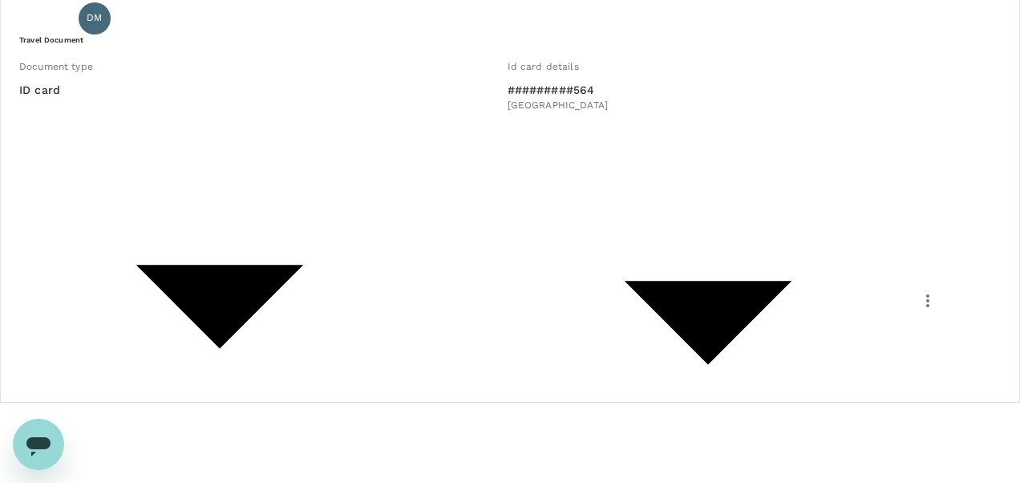
type textarea "t"
paste textarea "CRT00000017923"
type textarea "TRF Ref No: CRT00000017923"
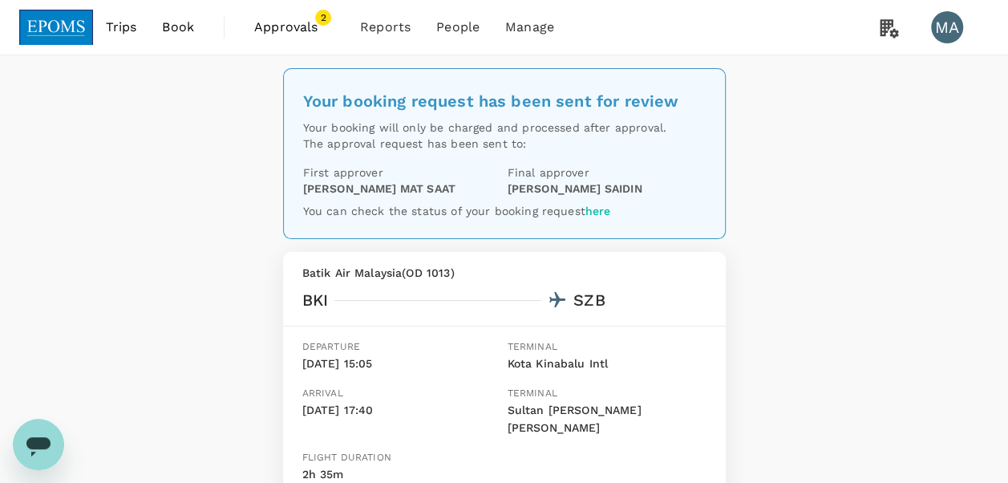
click at [179, 30] on span "Book" at bounding box center [178, 27] width 32 height 19
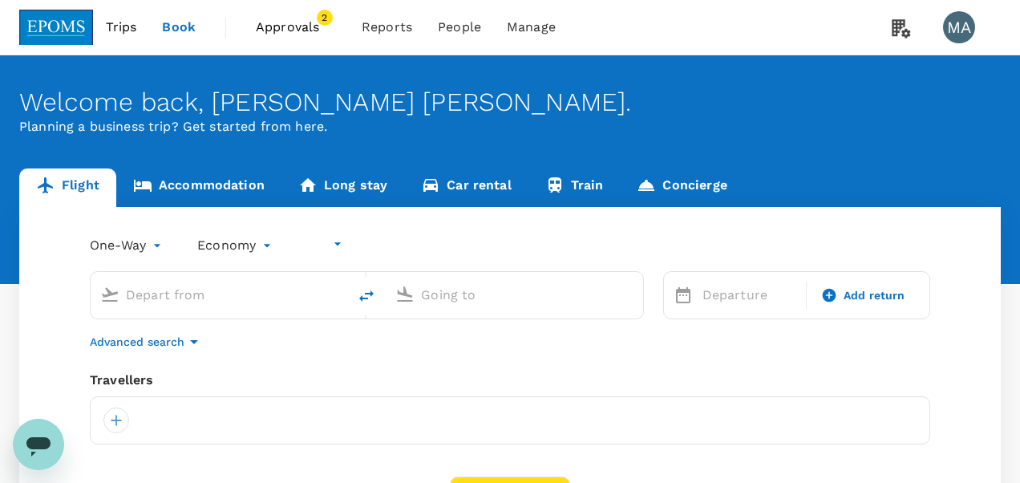
type input "undefined, undefined (any)"
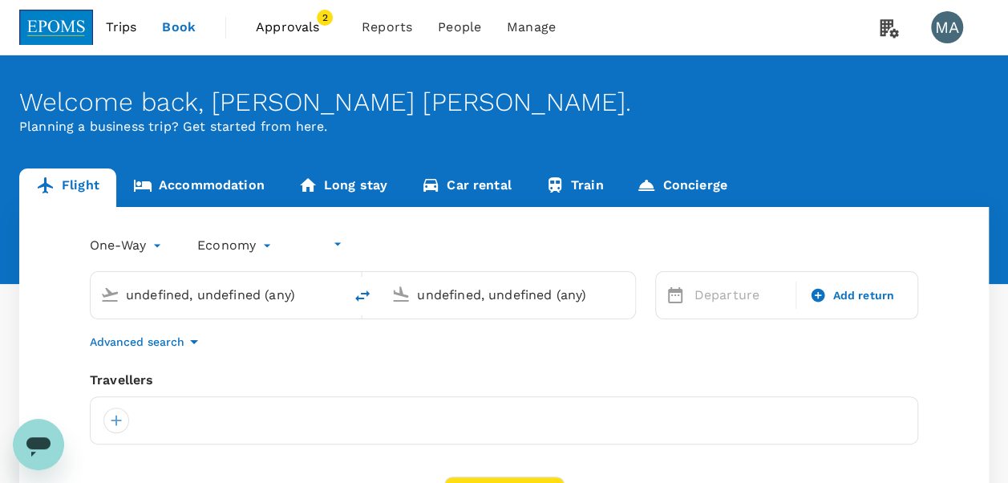
type input "Kota Kinabalu Intl (BKI)"
type input "Sultan Abdul Aziz Shah (SZB)"
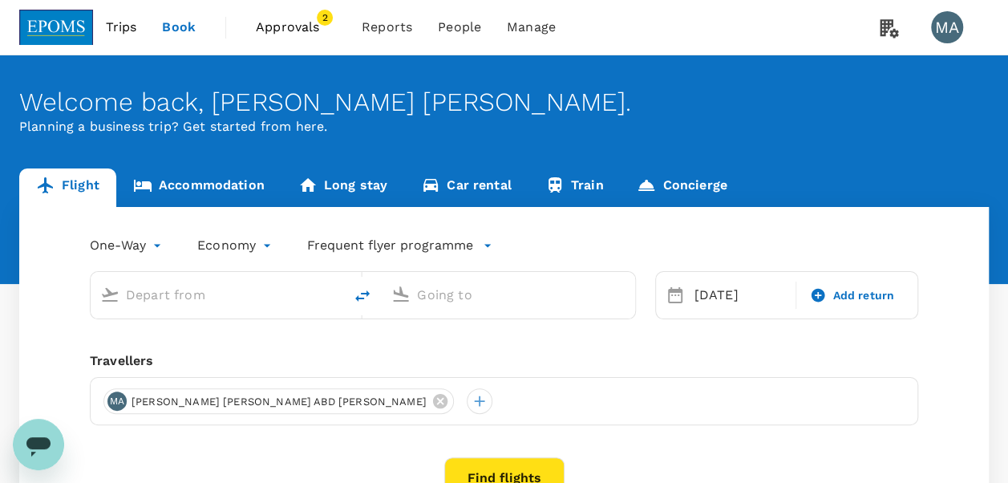
type input "Kota Kinabalu Intl (BKI)"
type input "Sultan Abdul Aziz Shah (SZB)"
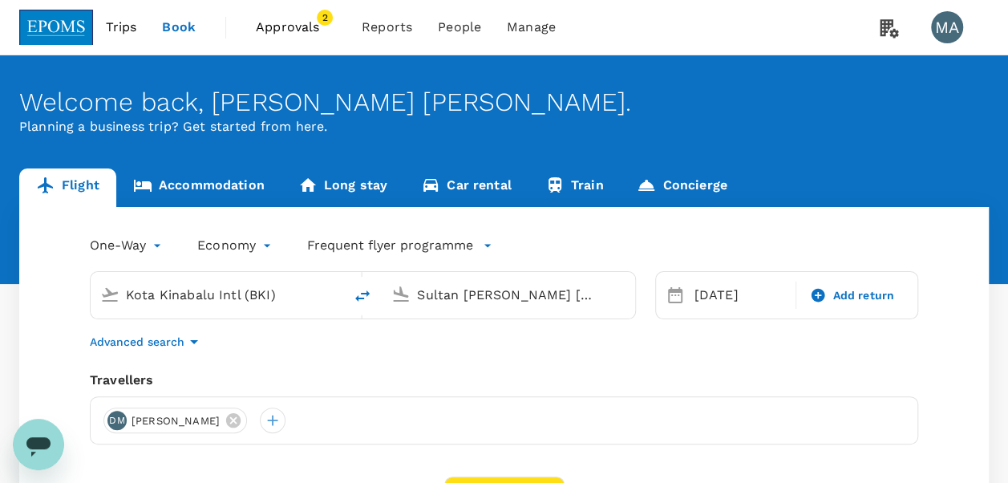
click at [363, 295] on icon "delete" at bounding box center [362, 295] width 19 height 19
type input "Sultan Abdul Aziz Shah (SZB)"
type input "Kota Kinabalu Intl (BKI)"
click at [205, 293] on input "Sultan Abdul Aziz Shah (SZB)" at bounding box center [218, 294] width 184 height 25
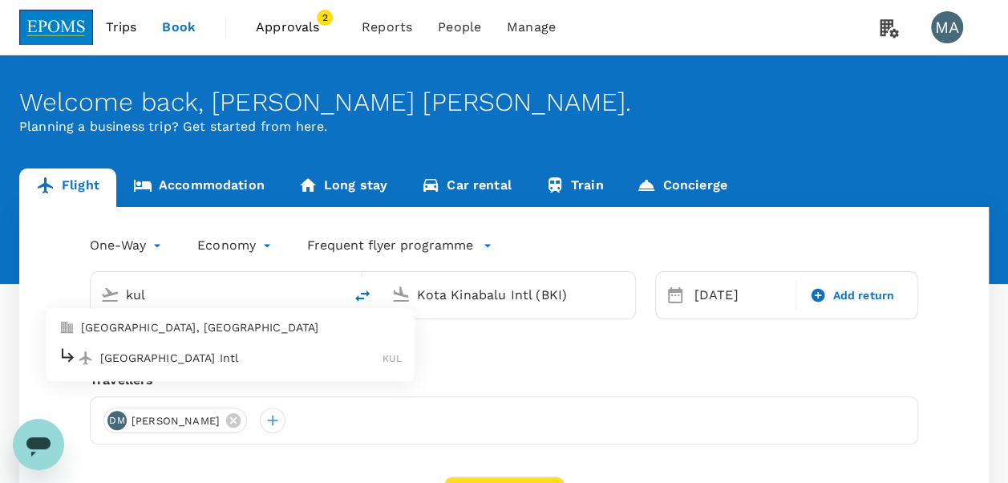
click at [202, 370] on li "Kuala Lumpur Intl KUL" at bounding box center [230, 358] width 369 height 34
type input "Kuala Lumpur Intl (KUL)"
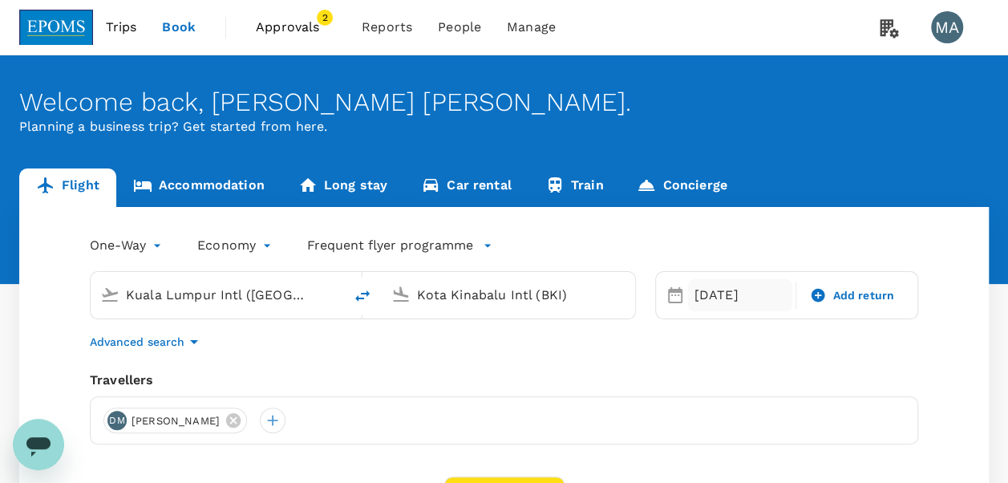
click at [726, 290] on div "05 Oct" at bounding box center [740, 295] width 105 height 32
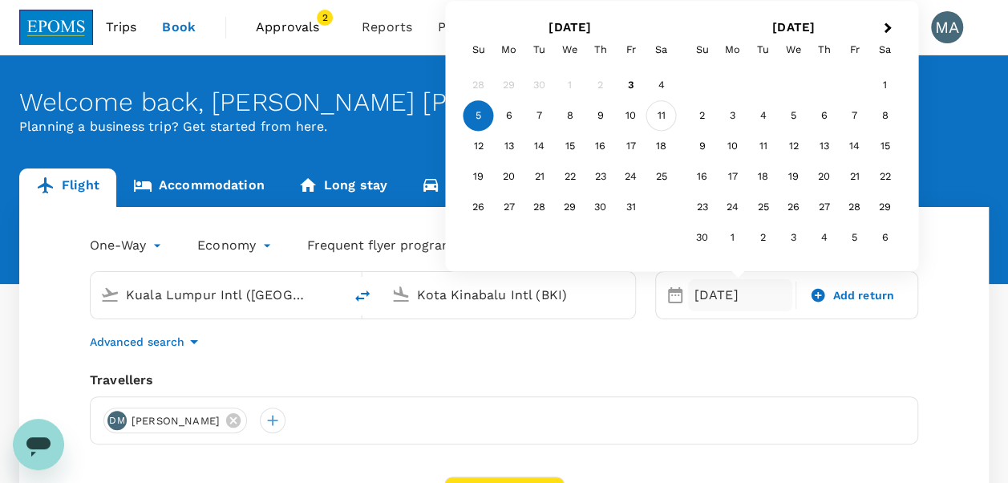
click at [655, 119] on div "11" at bounding box center [661, 116] width 30 height 30
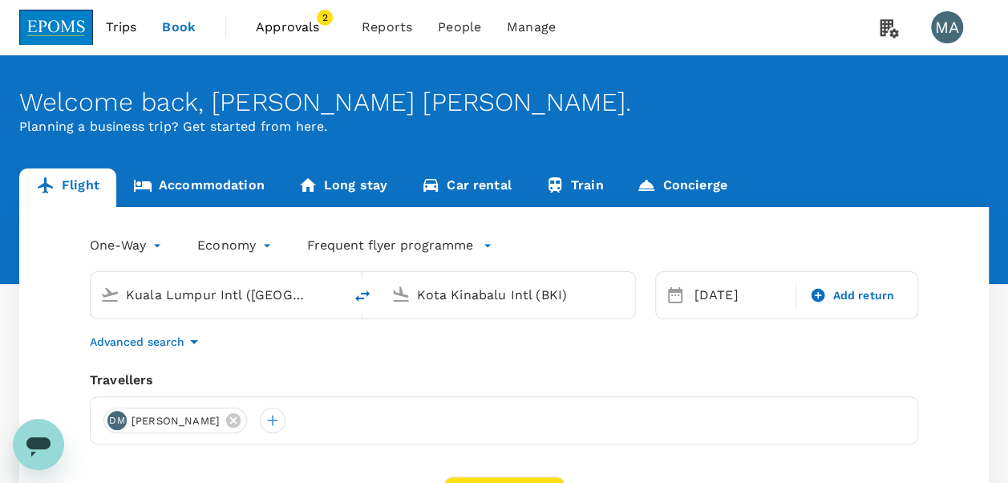
click at [586, 371] on div "Travellers" at bounding box center [504, 380] width 829 height 19
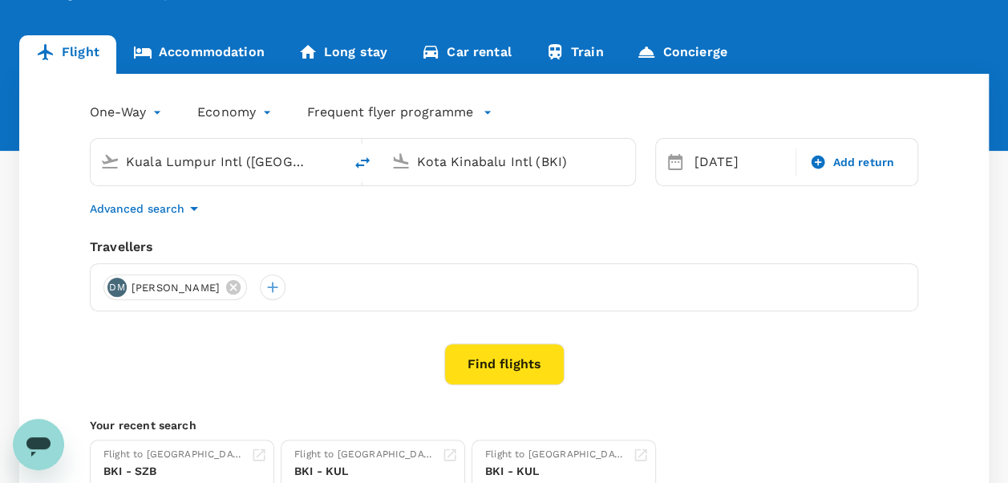
scroll to position [241, 0]
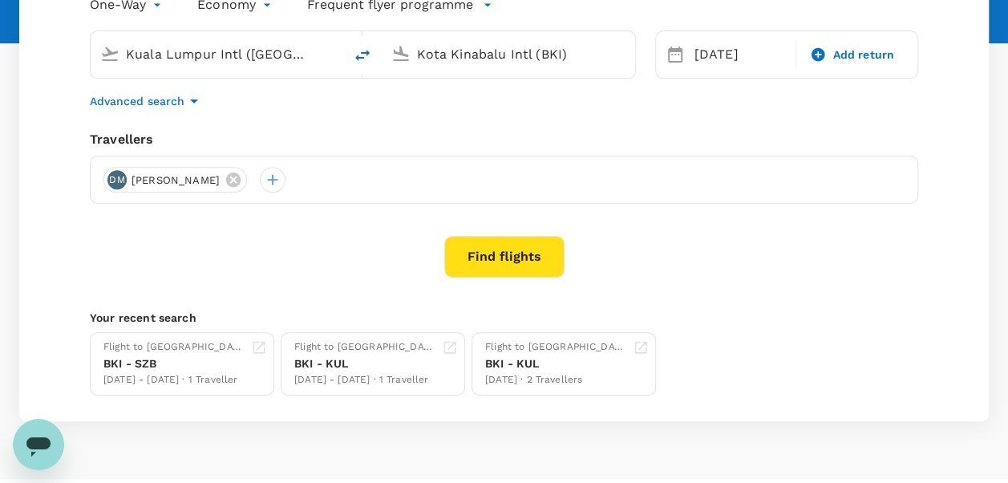
click at [470, 261] on button "Find flights" at bounding box center [504, 257] width 120 height 42
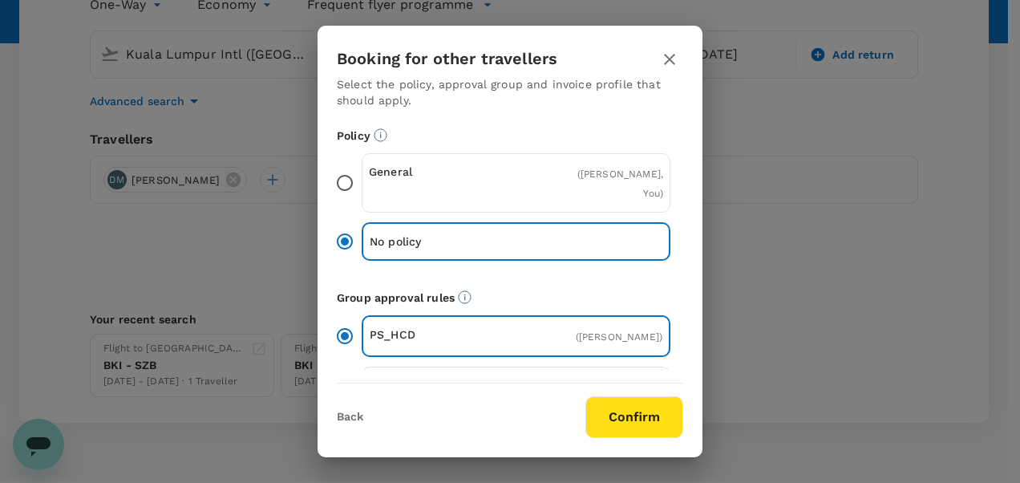
click at [363, 191] on div "General ( DZARINA MICHAEL, You )" at bounding box center [516, 182] width 309 height 59
click at [362, 191] on input "General ( DZARINA MICHAEL, You )" at bounding box center [345, 183] width 34 height 34
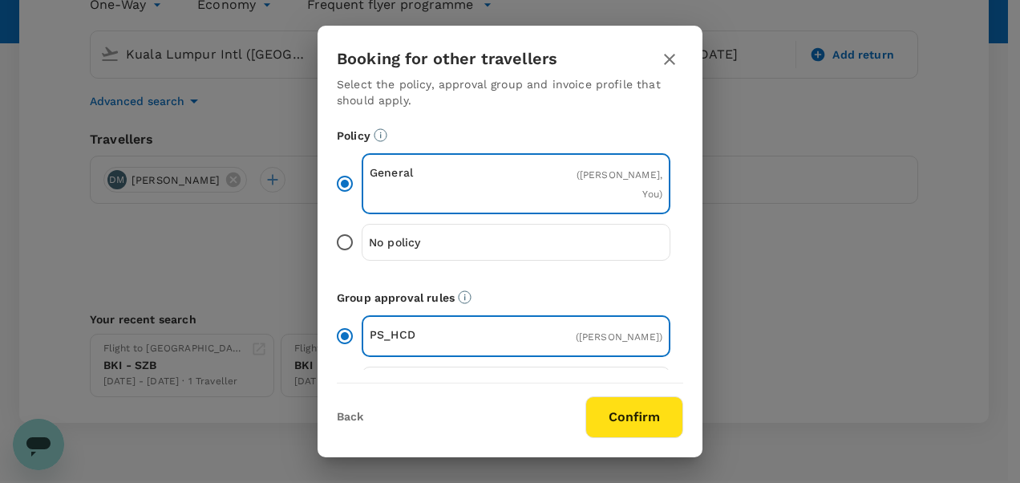
click at [622, 412] on button "Confirm" at bounding box center [635, 417] width 98 height 42
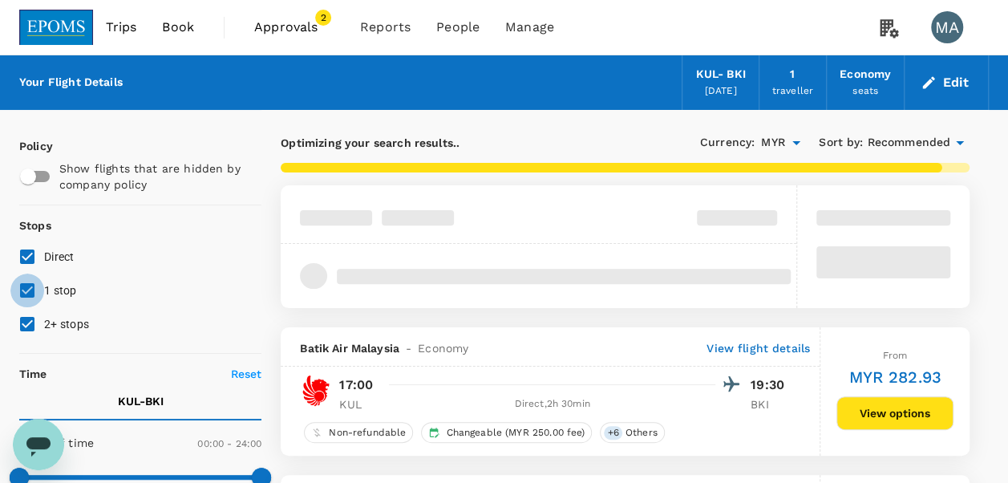
click at [42, 298] on input "1 stop" at bounding box center [27, 291] width 34 height 34
checkbox input "false"
click at [39, 325] on input "2+ stops" at bounding box center [27, 324] width 34 height 34
checkbox input "false"
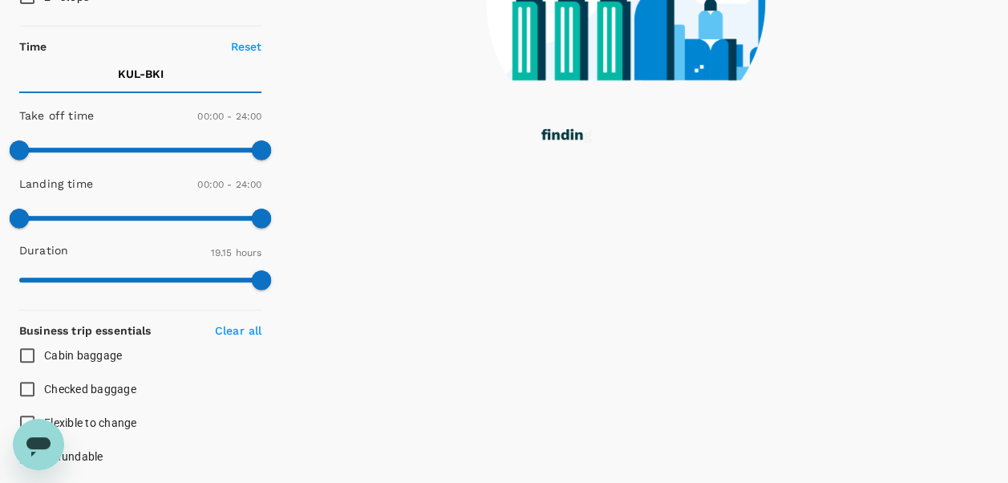
scroll to position [241, 0]
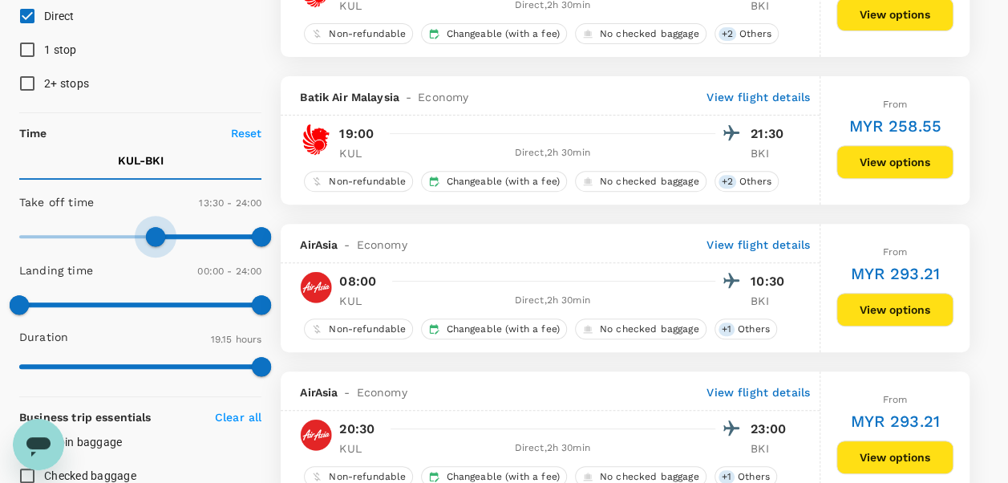
type input "780"
drag, startPoint x: 23, startPoint y: 235, endPoint x: 152, endPoint y: 236, distance: 128.3
click at [152, 236] on span at bounding box center [150, 236] width 19 height 19
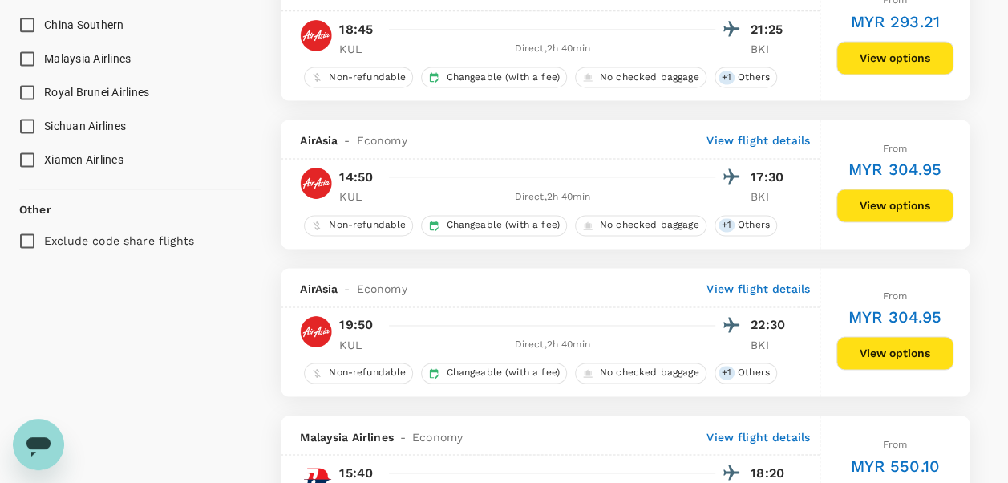
scroll to position [1019, 0]
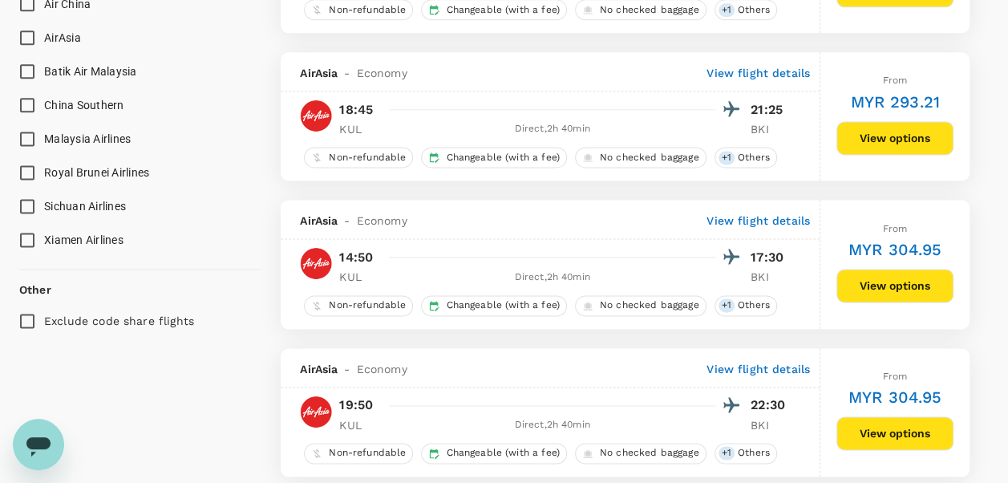
click at [72, 138] on span "Malaysia Airlines" at bounding box center [87, 138] width 87 height 13
click at [44, 138] on input "Malaysia Airlines" at bounding box center [27, 139] width 34 height 34
checkbox input "true"
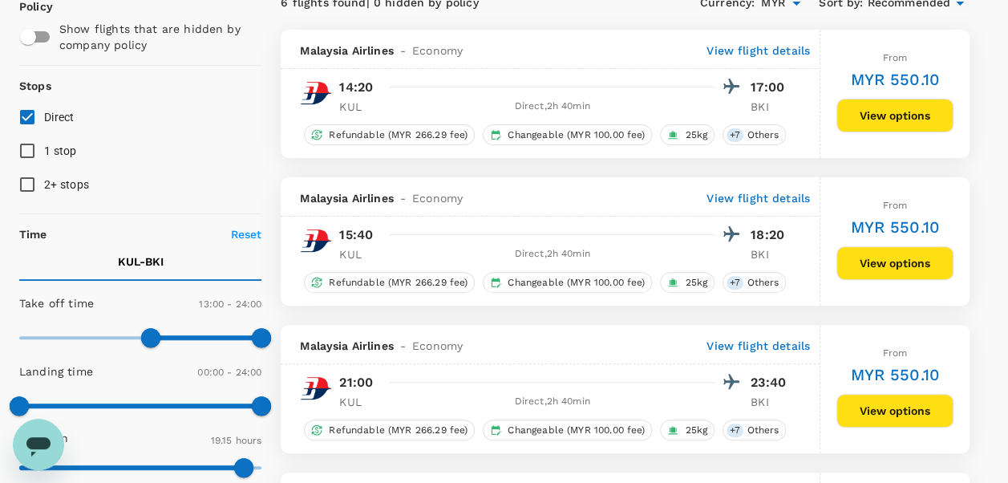
scroll to position [80, 0]
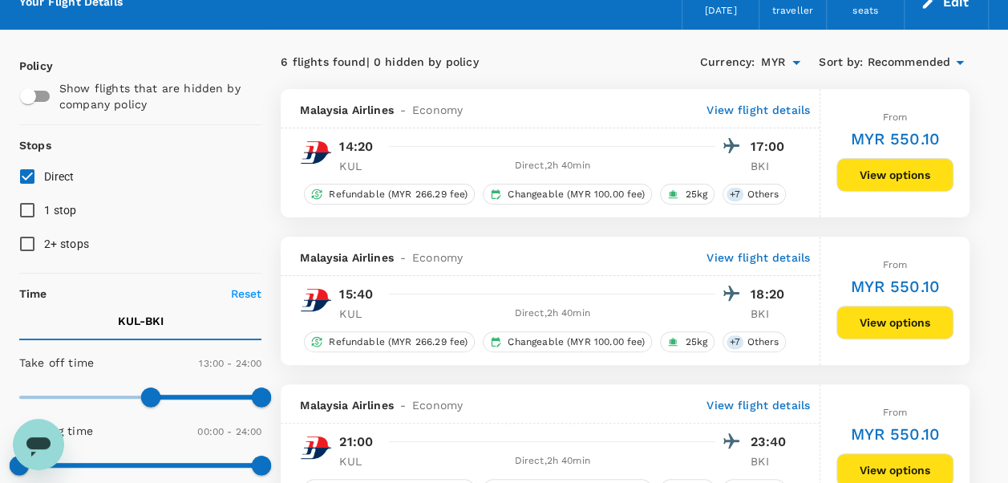
click at [905, 192] on div "From MYR 550.10 View options" at bounding box center [895, 153] width 117 height 128
click at [905, 182] on button "View options" at bounding box center [895, 175] width 117 height 34
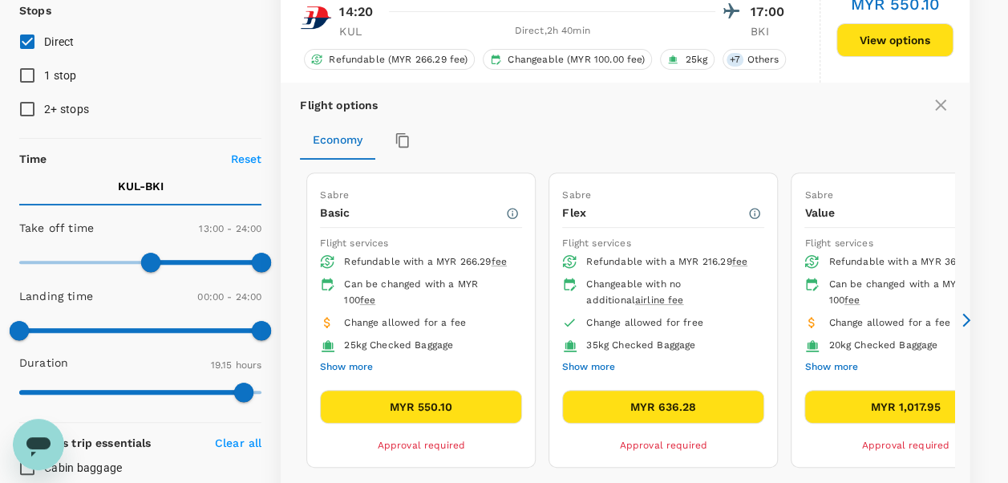
scroll to position [249, 0]
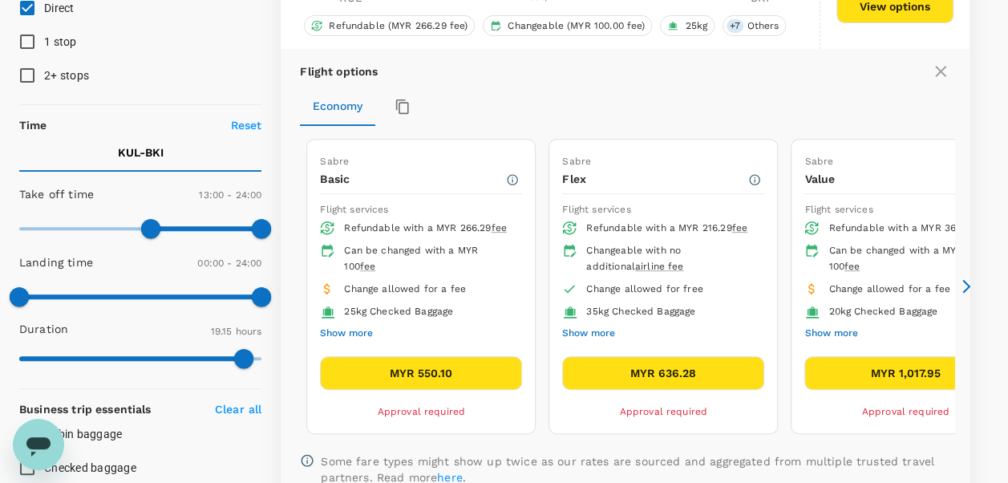
click at [440, 359] on button "MYR 550.10" at bounding box center [421, 373] width 202 height 34
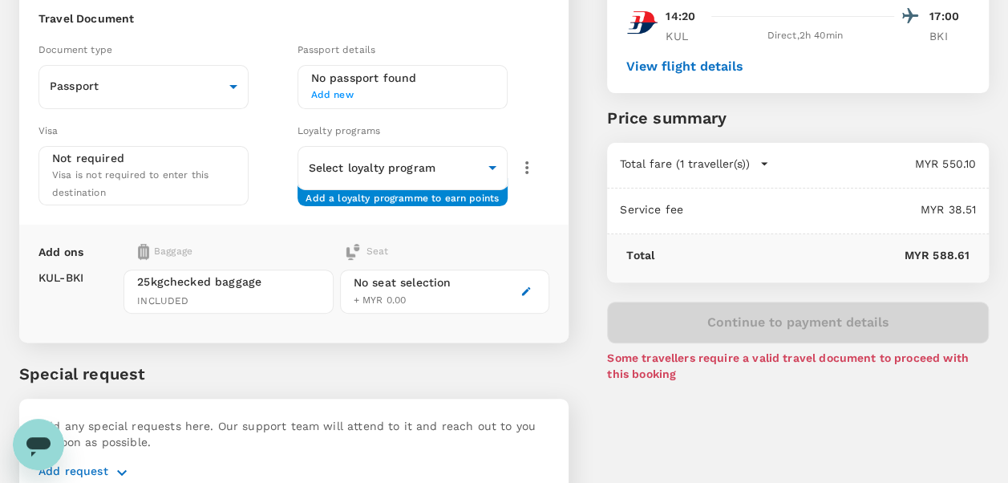
scroll to position [160, 0]
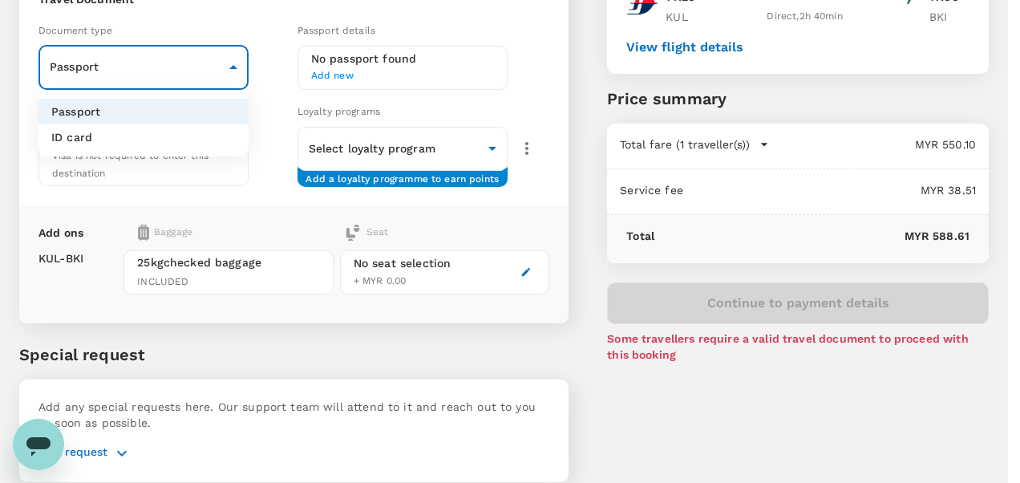
click at [176, 62] on body "Back to flight results Flight review Traveller(s) Traveller 1 : DM DZARINA MICH…" at bounding box center [510, 191] width 1020 height 703
click at [170, 141] on li "ID card" at bounding box center [143, 137] width 210 height 26
type input "Id card"
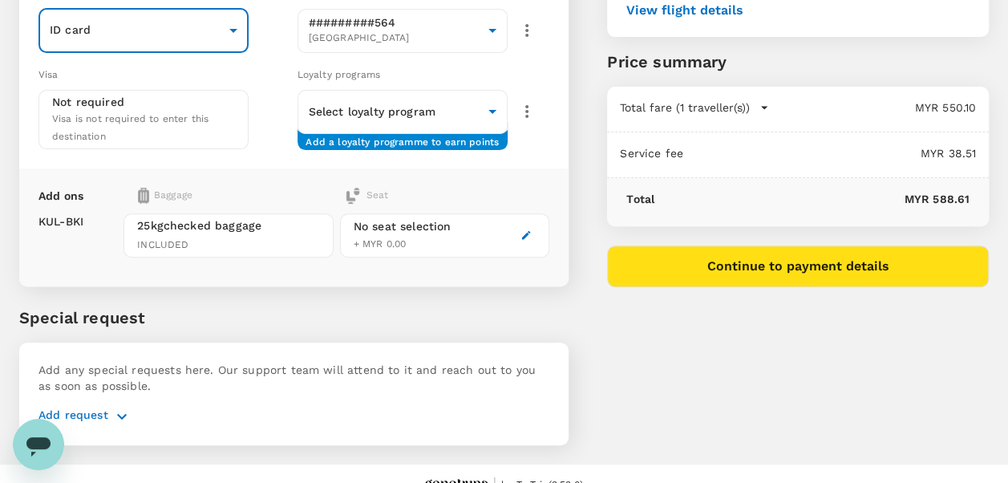
scroll to position [215, 0]
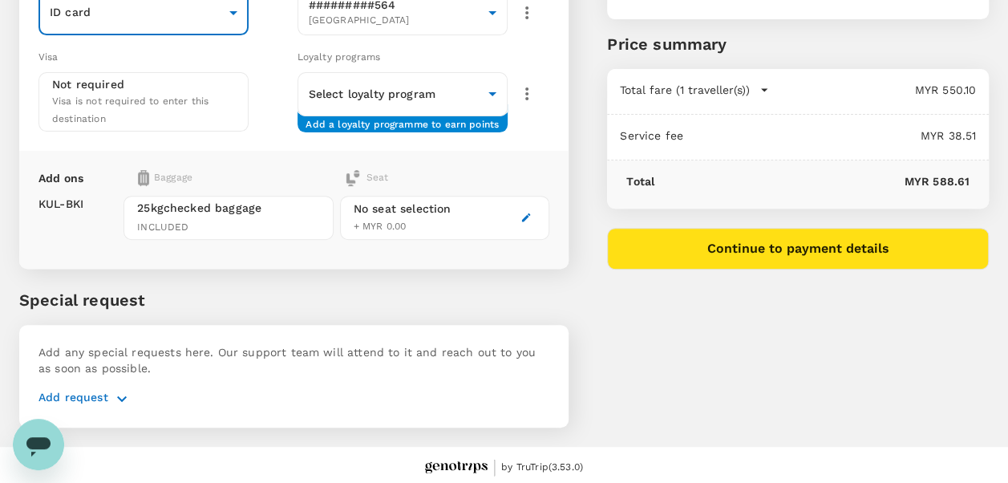
click at [121, 389] on icon "button" at bounding box center [121, 398] width 19 height 19
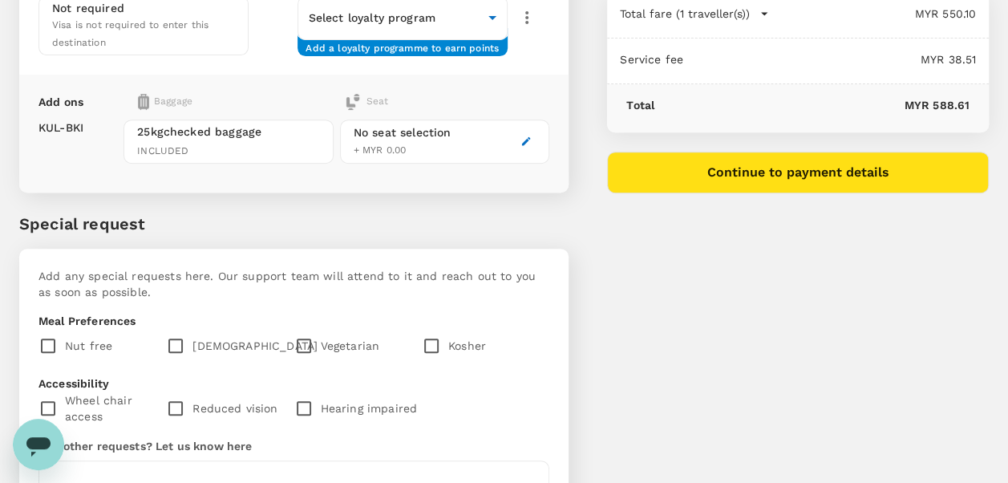
scroll to position [375, 0]
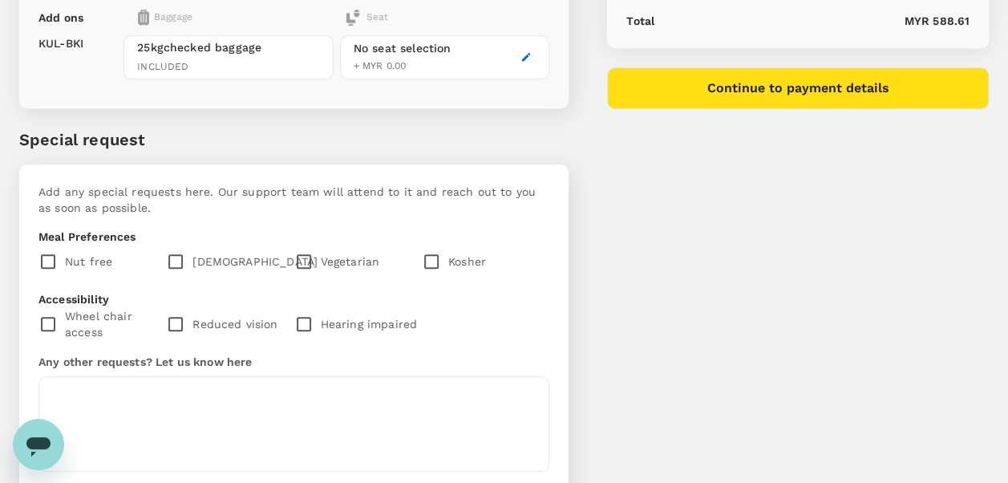
click at [197, 259] on p "Halal" at bounding box center [254, 261] width 125 height 16
click at [168, 256] on input "checkbox" at bounding box center [179, 262] width 26 height 34
checkbox input "true"
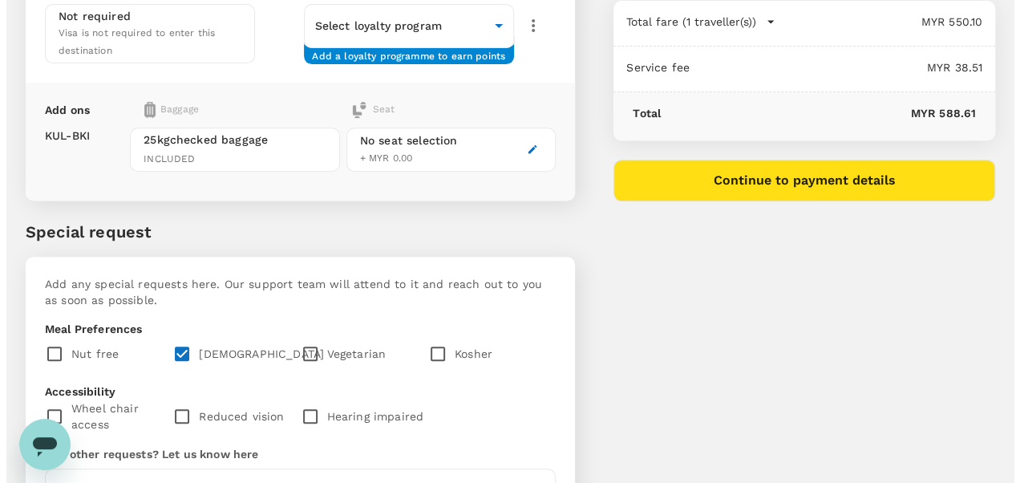
scroll to position [135, 0]
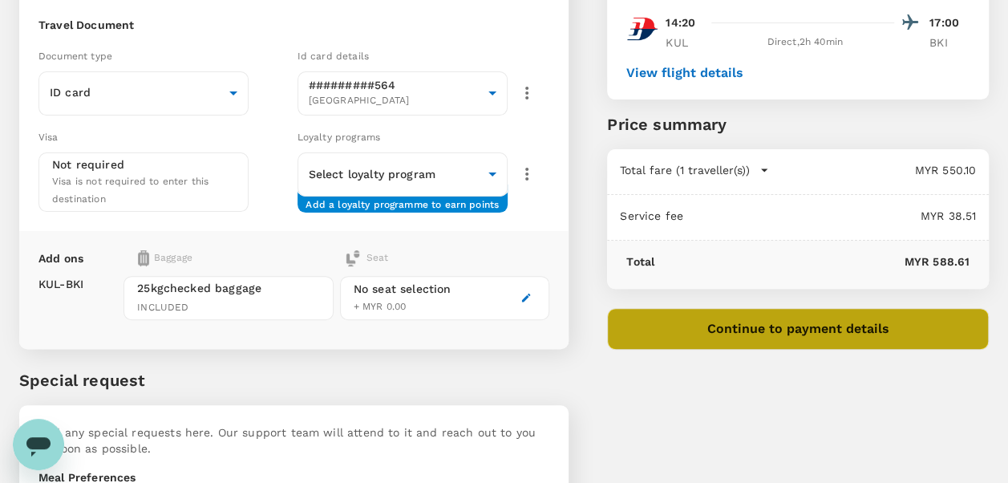
click at [732, 327] on button "Continue to payment details" at bounding box center [798, 329] width 382 height 42
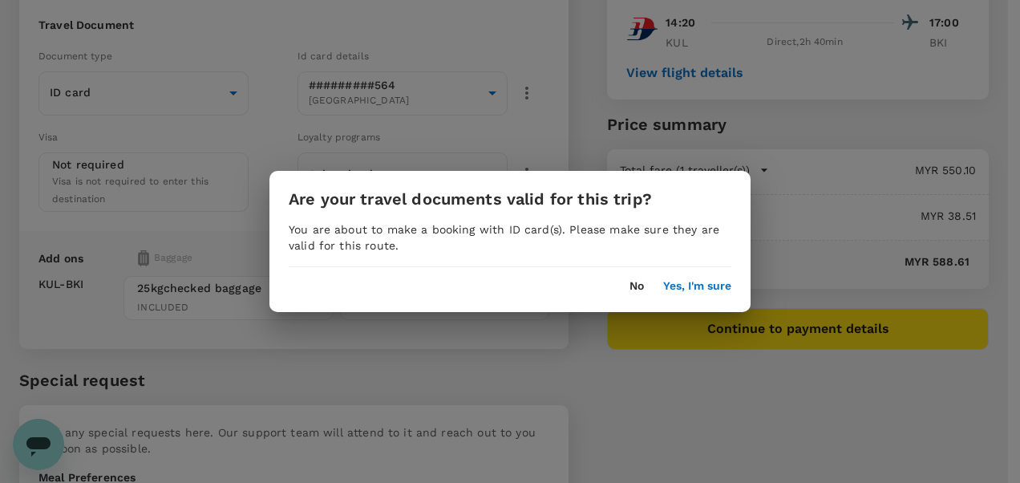
click at [660, 286] on div "No Yes, I'm sure" at bounding box center [681, 286] width 102 height 13
click at [672, 284] on button "Yes, I'm sure" at bounding box center [697, 286] width 68 height 13
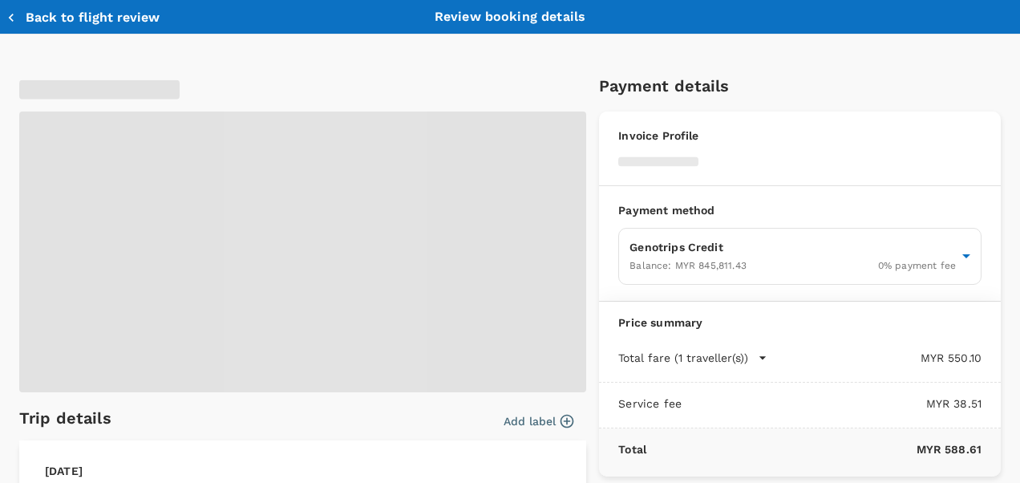
type input "9ea61a02-274a-4f65-9d5b-ca51ac7b2cfc"
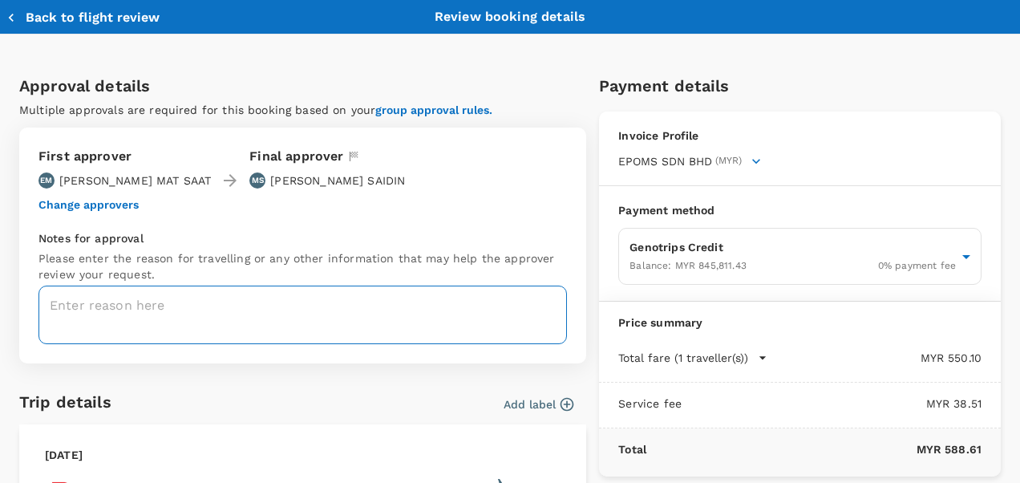
click at [131, 307] on textarea at bounding box center [302, 315] width 529 height 59
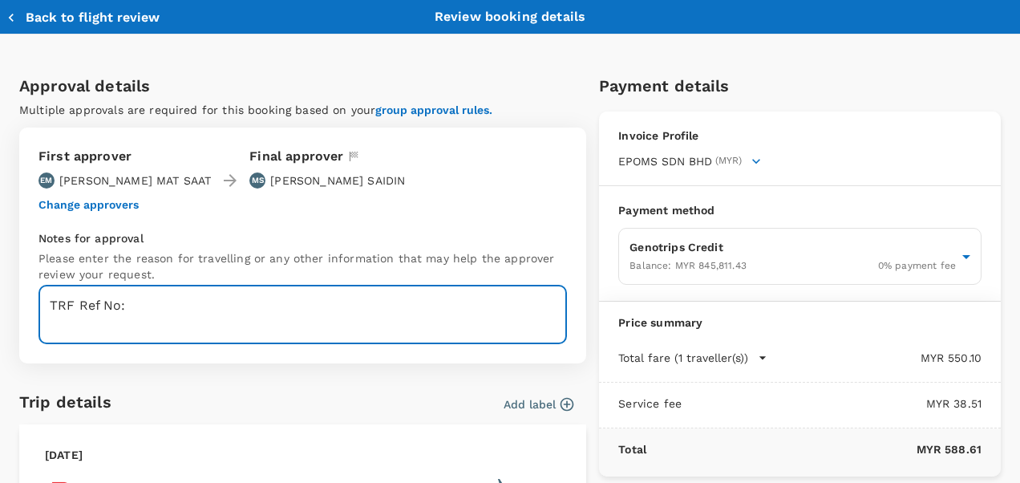
paste textarea "CRT00000017923"
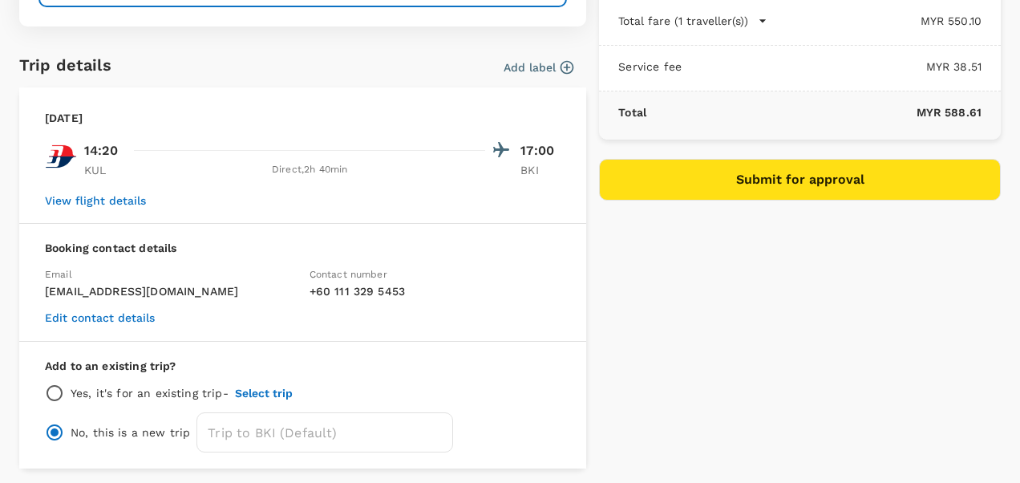
scroll to position [313, 0]
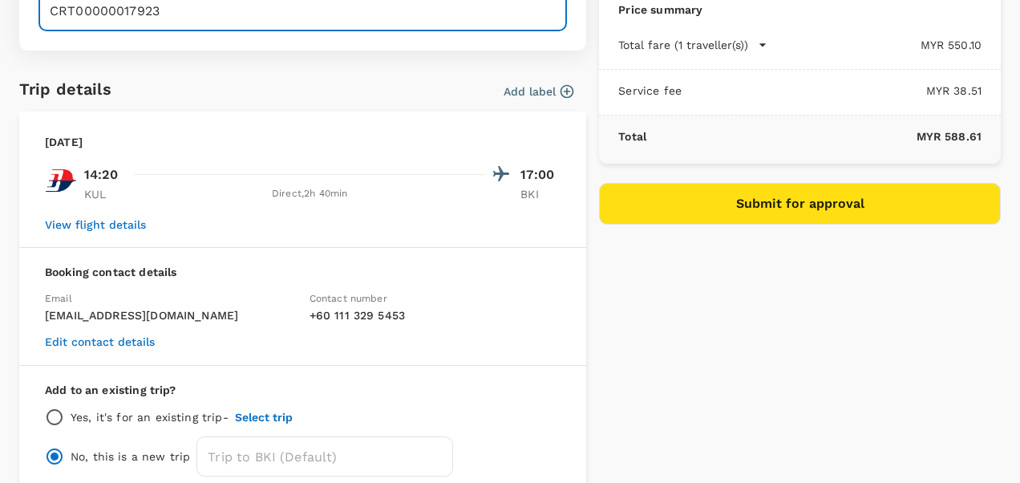
type textarea "TRF Ref No: CRT00000017923"
click at [85, 229] on button "View flight details" at bounding box center [95, 224] width 101 height 13
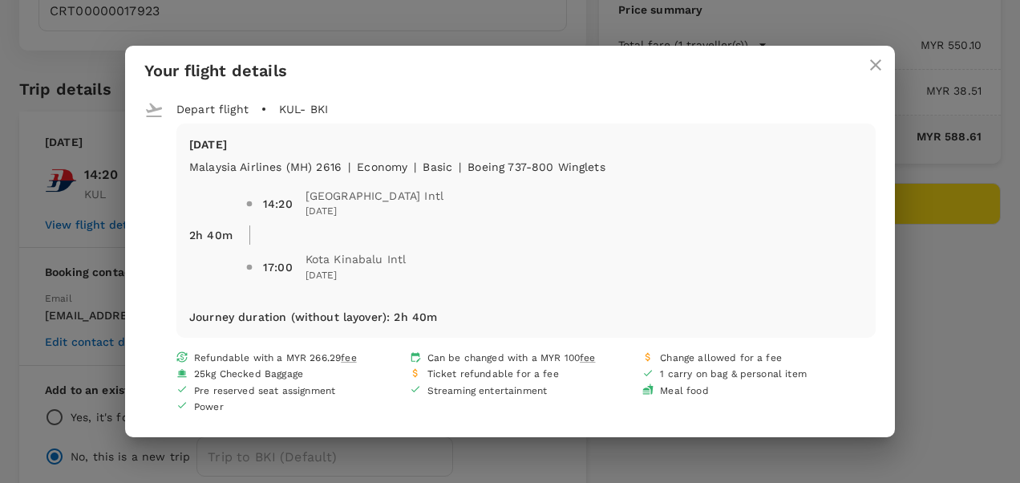
click at [995, 322] on div "Your flight details Depart flight KUL - BKI Sat, 11 Oct Malaysia Airlines (MH) …" at bounding box center [510, 241] width 1020 height 483
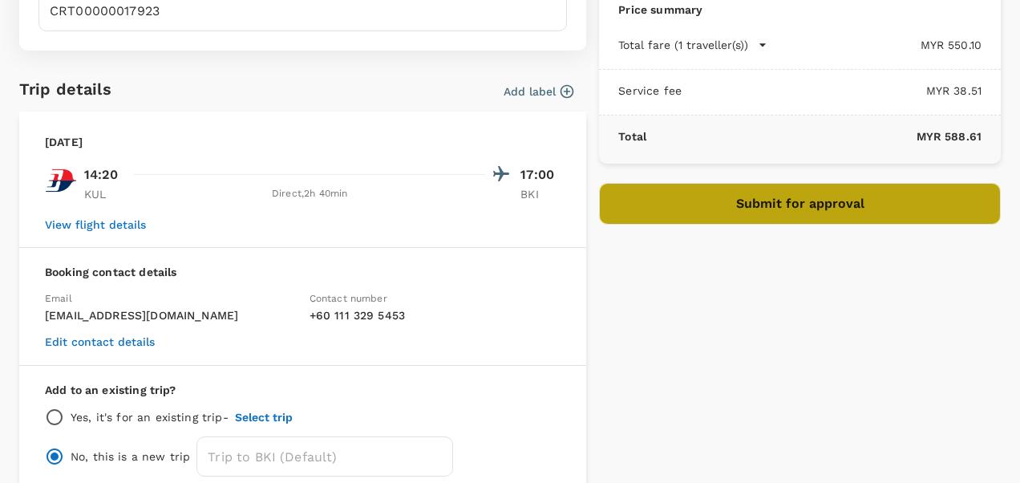
click at [850, 192] on button "Submit for approval" at bounding box center [800, 204] width 402 height 42
